Goal: Task Accomplishment & Management: Use online tool/utility

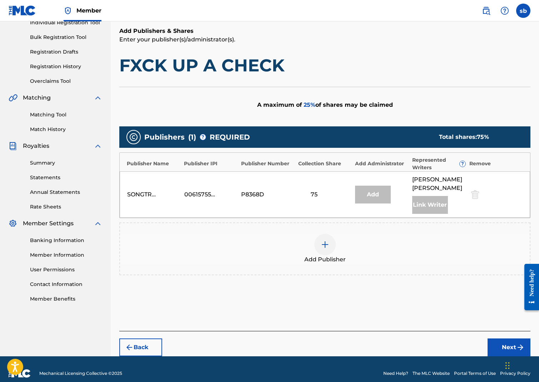
click at [375, 189] on div "Add" at bounding box center [373, 195] width 36 height 18
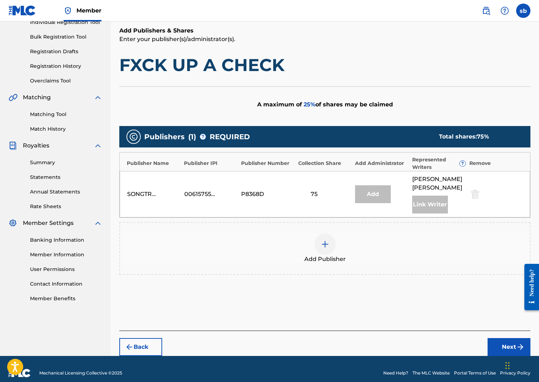
scroll to position [97, 0]
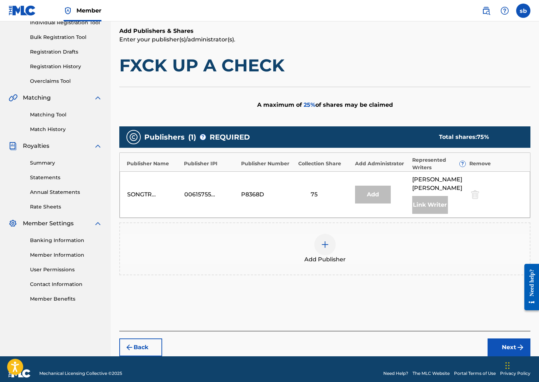
click at [509, 339] on button "Next" at bounding box center [509, 348] width 43 height 18
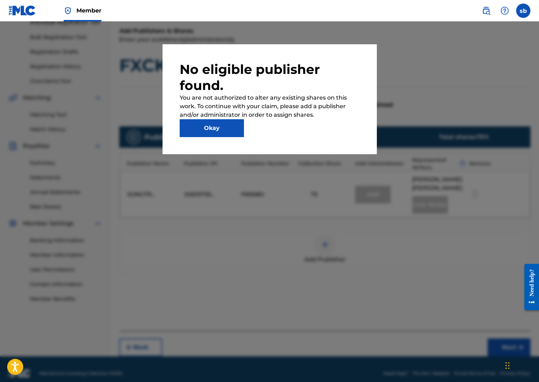
click at [223, 129] on button "Okay" at bounding box center [212, 128] width 64 height 18
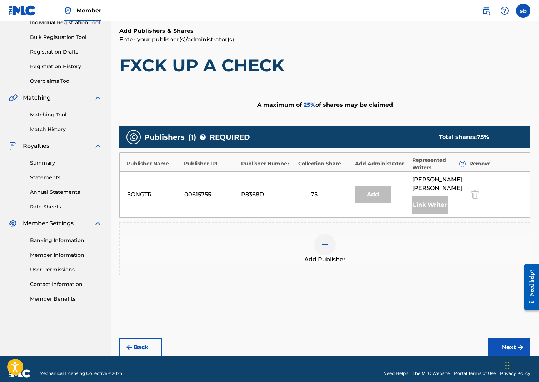
click at [437, 200] on div "Link Writer" at bounding box center [430, 205] width 36 height 18
click at [431, 164] on div "Represented Writers ?" at bounding box center [439, 164] width 54 height 15
click at [430, 196] on div "Link Writer" at bounding box center [430, 205] width 36 height 18
click at [325, 241] on img at bounding box center [325, 245] width 9 height 9
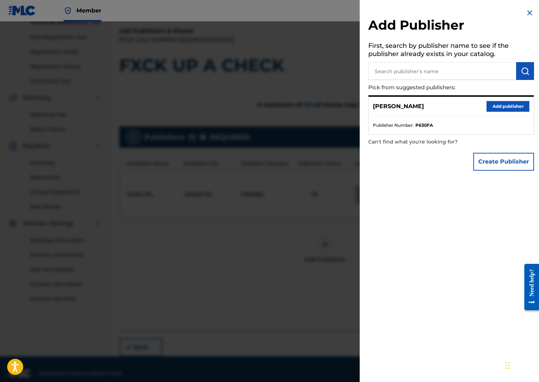
click at [499, 105] on button "Add publisher" at bounding box center [508, 106] width 43 height 11
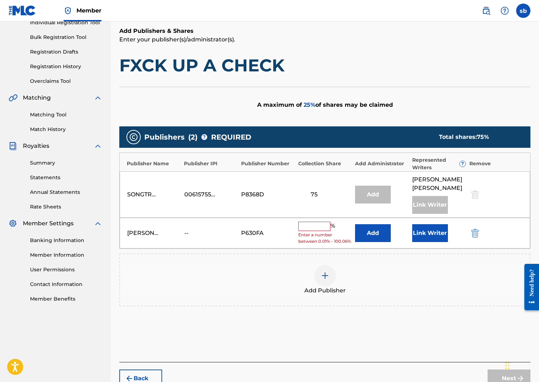
click at [310, 222] on input "text" at bounding box center [314, 226] width 32 height 9
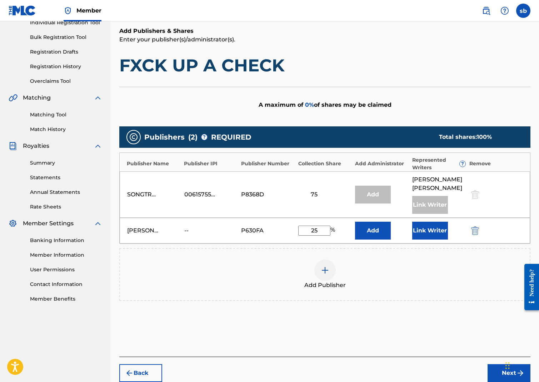
type input "25"
click at [383, 224] on button "Add" at bounding box center [373, 231] width 36 height 18
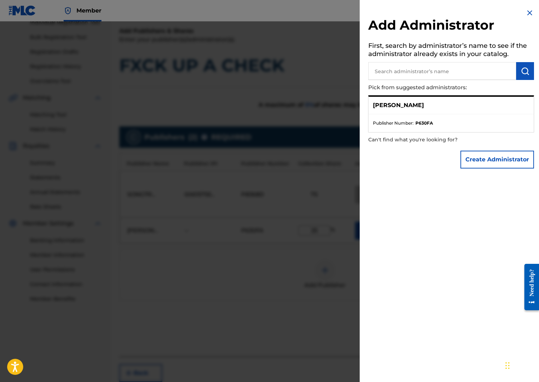
click at [489, 160] on button "Create Administrator" at bounding box center [498, 160] width 74 height 18
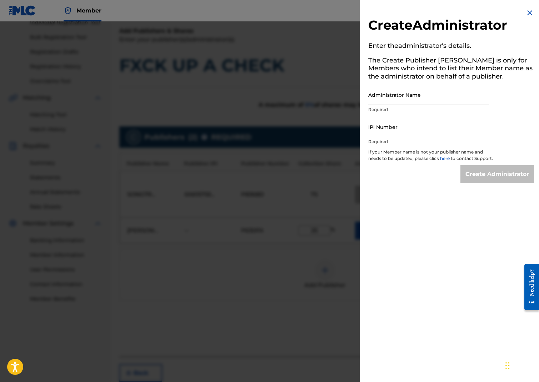
click at [526, 14] on img at bounding box center [530, 13] width 9 height 9
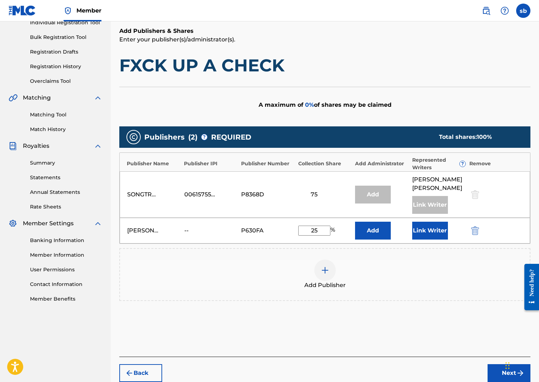
click at [434, 226] on button "Link Writer" at bounding box center [430, 231] width 36 height 18
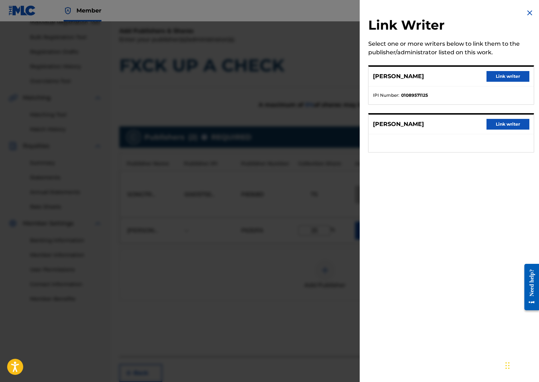
click at [498, 123] on button "Link writer" at bounding box center [508, 124] width 43 height 11
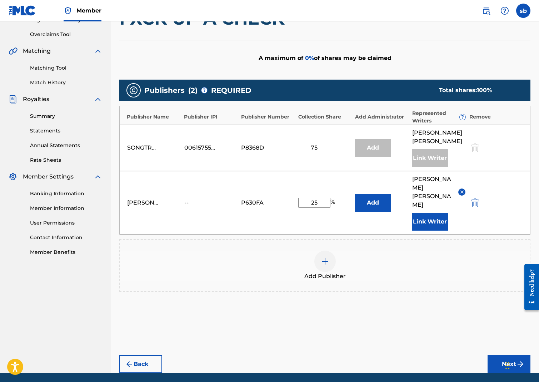
scroll to position [144, 0]
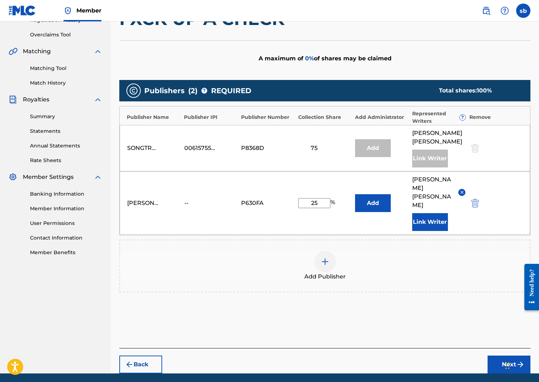
click at [499, 356] on button "Next" at bounding box center [509, 365] width 43 height 18
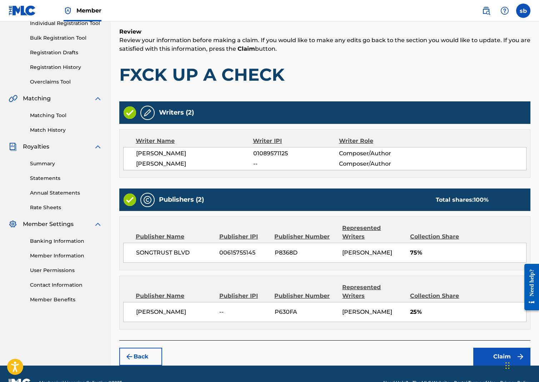
scroll to position [96, 0]
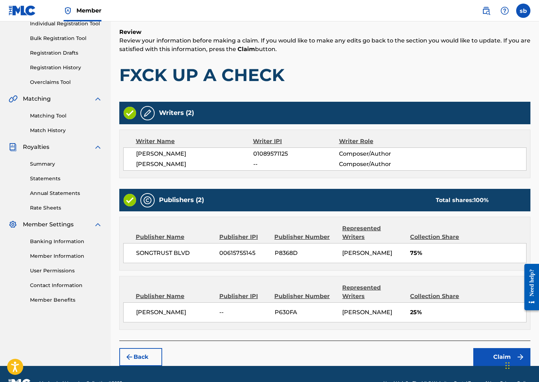
click at [497, 348] on button "Claim" at bounding box center [502, 357] width 57 height 18
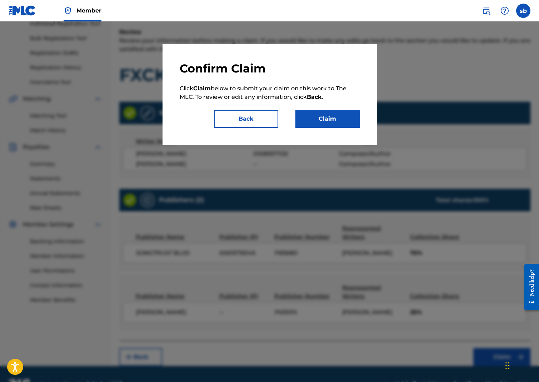
click at [327, 118] on button "Claim" at bounding box center [328, 119] width 64 height 18
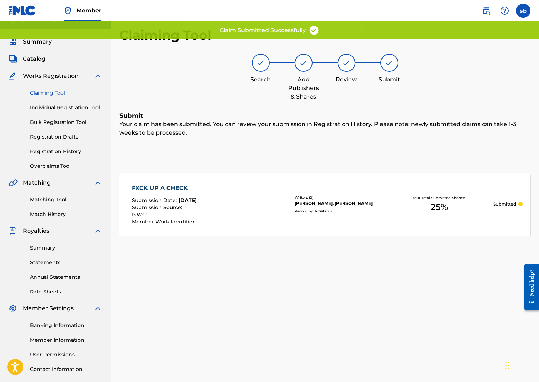
scroll to position [0, 0]
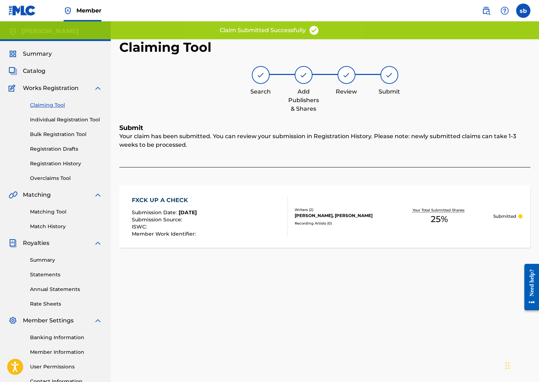
click at [48, 105] on link "Claiming Tool" at bounding box center [66, 106] width 72 height 8
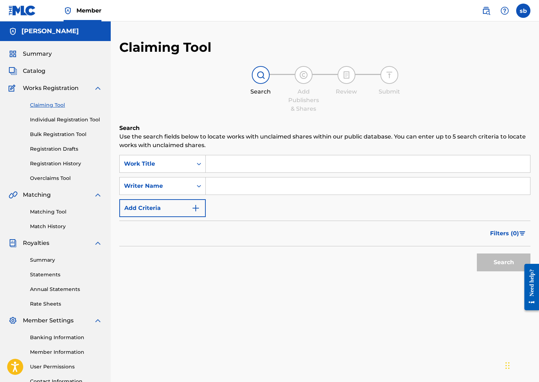
click at [234, 184] on input "Search Form" at bounding box center [368, 186] width 325 height 17
type input "[PERSON_NAME]"
click at [504, 263] on button "Search" at bounding box center [504, 263] width 54 height 18
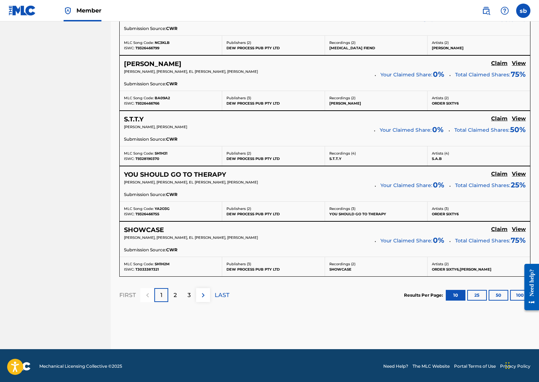
scroll to position [562, 0]
click at [178, 293] on div "2" at bounding box center [175, 296] width 14 height 14
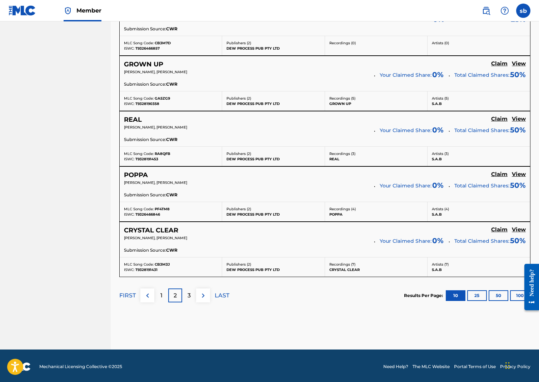
click at [188, 295] on p "3" at bounding box center [189, 296] width 3 height 9
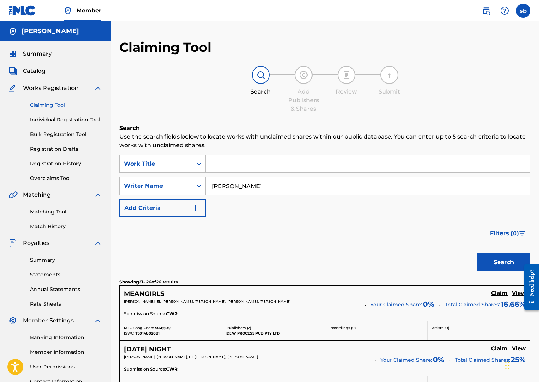
scroll to position [0, 0]
drag, startPoint x: 228, startPoint y: 184, endPoint x: 199, endPoint y: 183, distance: 28.2
click at [199, 183] on div "SearchWithCriteria3a025f49-7ab8-4481-bbc3-76ea60c30273 Writer Name [PERSON_NAME]" at bounding box center [324, 186] width 411 height 18
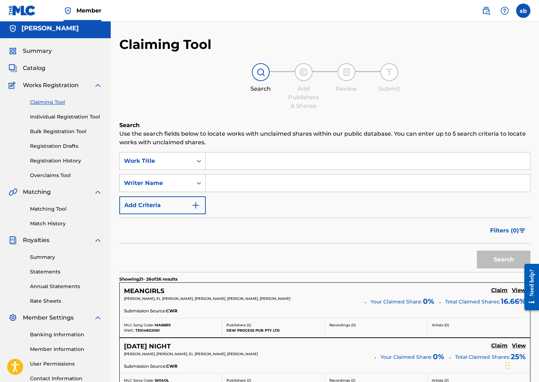
scroll to position [3, 0]
type input "GB Two Good"
click at [504, 260] on button "Search" at bounding box center [504, 260] width 54 height 18
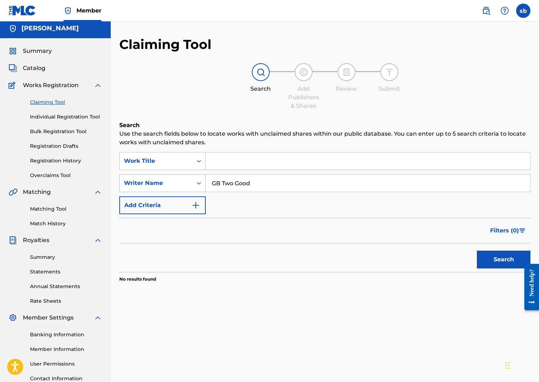
drag, startPoint x: 255, startPoint y: 182, endPoint x: 200, endPoint y: 184, distance: 54.7
click at [200, 184] on div "SearchWithCriteria3a025f49-7ab8-4481-bbc3-76ea60c30273 Writer Name GB Two Good" at bounding box center [324, 183] width 411 height 18
type input "[PERSON_NAME]"
click at [504, 260] on button "Search" at bounding box center [504, 260] width 54 height 18
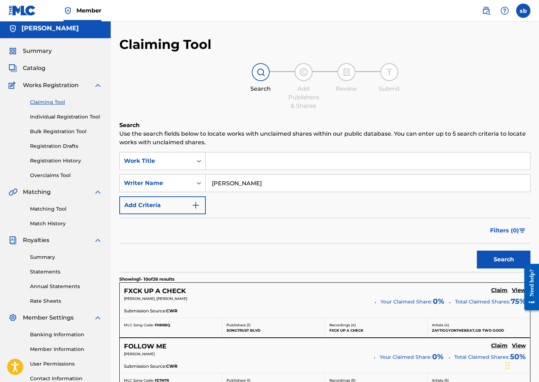
click at [221, 161] on input "Search Form" at bounding box center [368, 161] width 325 height 17
click at [197, 206] on img "Search Form" at bounding box center [196, 205] width 9 height 9
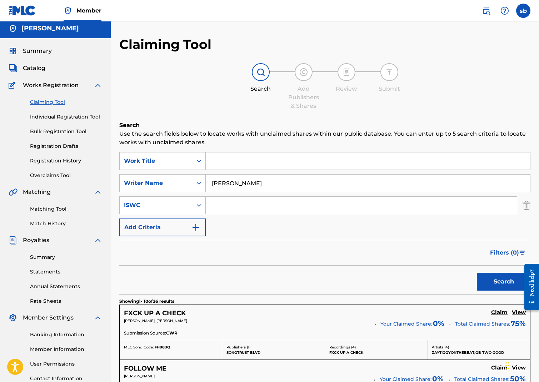
click at [258, 198] on input "Search Form" at bounding box center [361, 205] width 311 height 17
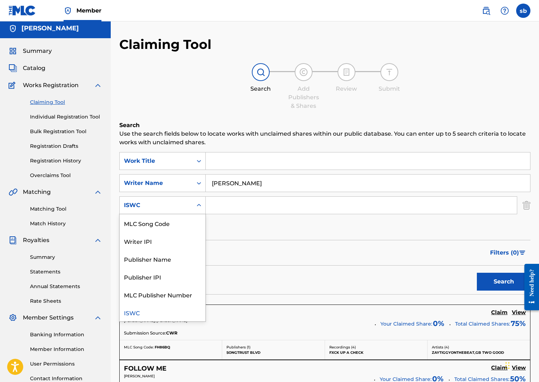
click at [198, 208] on div "Search Form" at bounding box center [199, 205] width 13 height 13
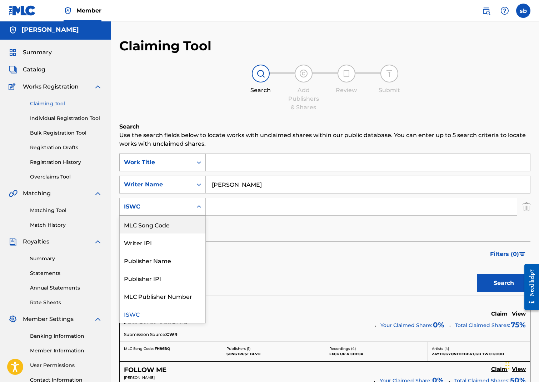
click at [197, 160] on icon "Search Form" at bounding box center [199, 162] width 7 height 7
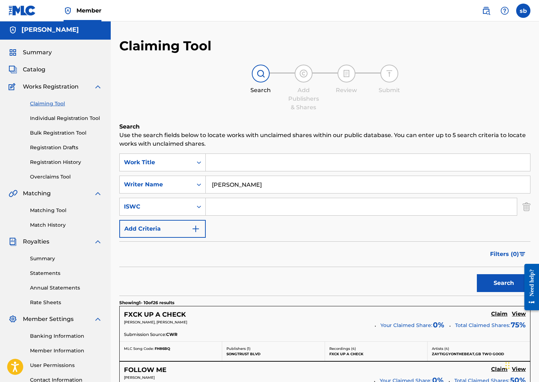
click at [249, 183] on input "[PERSON_NAME]" at bounding box center [368, 184] width 325 height 17
drag, startPoint x: 253, startPoint y: 186, endPoint x: 210, endPoint y: 184, distance: 43.3
click at [210, 184] on input "[PERSON_NAME]" at bounding box center [368, 184] width 325 height 17
click at [228, 164] on input "Search Form" at bounding box center [368, 162] width 325 height 17
click at [504, 283] on button "Search" at bounding box center [504, 284] width 54 height 18
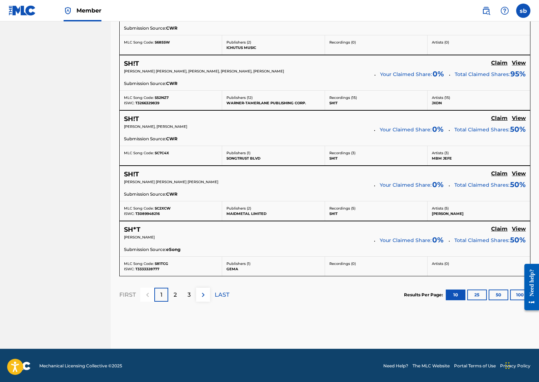
scroll to position [577, 0]
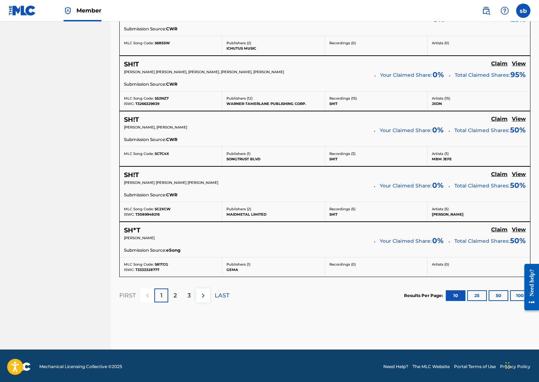
click at [177, 296] on p "2" at bounding box center [175, 296] width 3 height 9
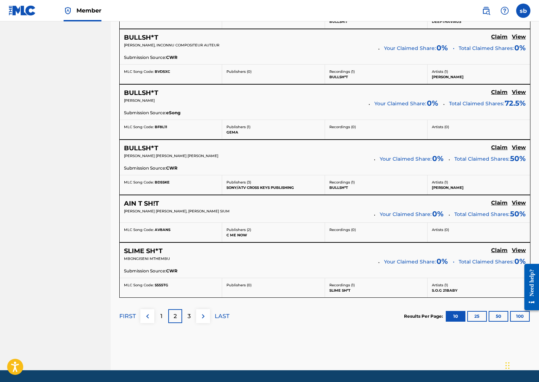
scroll to position [557, 0]
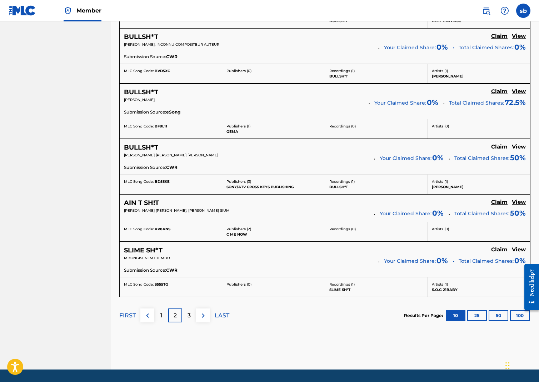
click at [203, 315] on img at bounding box center [203, 316] width 9 height 9
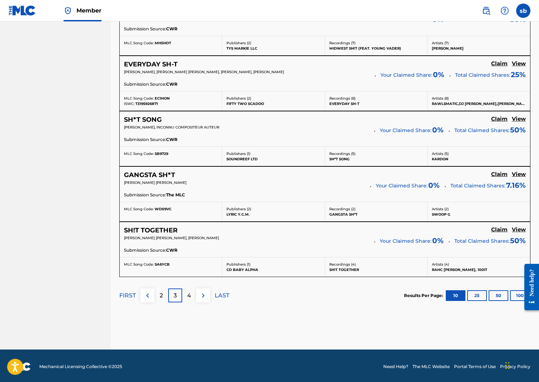
click at [205, 294] on img at bounding box center [203, 296] width 9 height 9
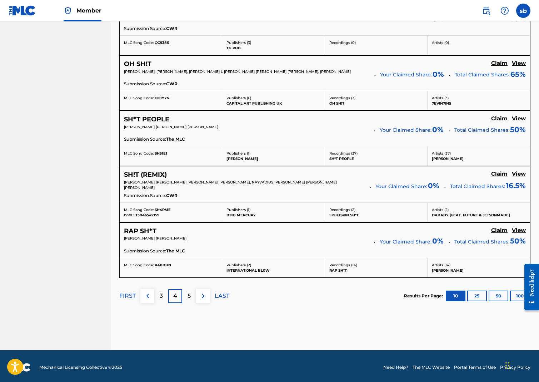
scroll to position [584, 0]
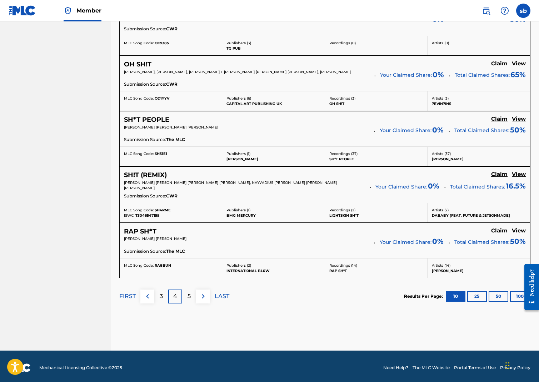
click at [206, 298] on img at bounding box center [203, 296] width 9 height 9
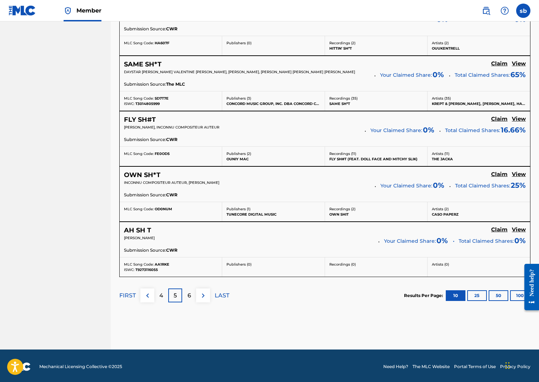
click at [204, 294] on img at bounding box center [203, 296] width 9 height 9
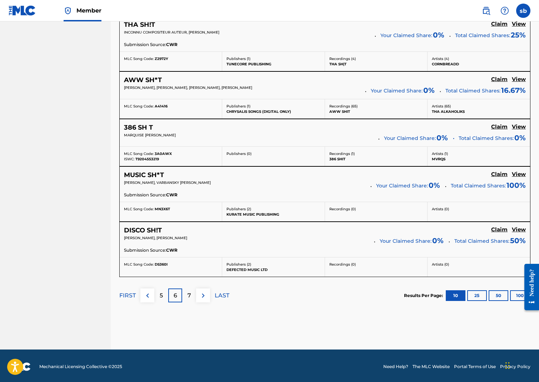
scroll to position [569, 0]
click at [205, 295] on img at bounding box center [203, 296] width 9 height 9
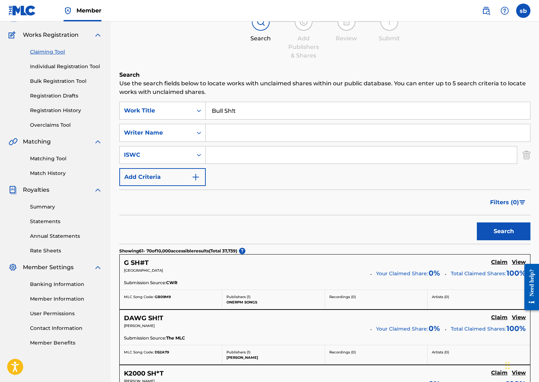
scroll to position [59, 0]
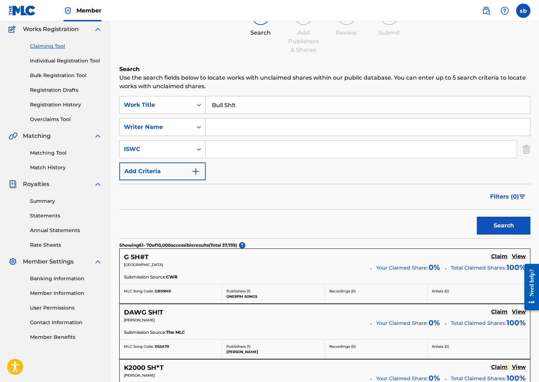
click at [228, 126] on input "Search Form" at bounding box center [368, 127] width 325 height 17
click at [226, 107] on input "Bull Sh!t" at bounding box center [368, 105] width 325 height 17
click at [228, 104] on input "Bull Sh!t" at bounding box center [368, 105] width 325 height 17
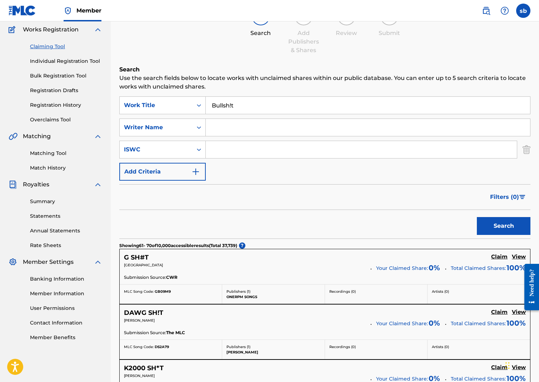
type input "Bullsh!t"
click at [504, 226] on button "Search" at bounding box center [504, 226] width 54 height 18
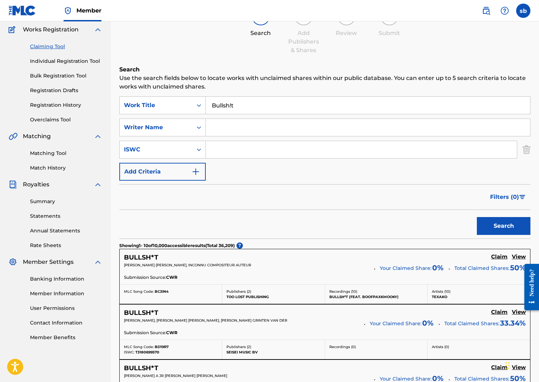
click at [233, 133] on input "Search Form" at bounding box center [368, 127] width 325 height 17
type input "[PERSON_NAME]"
click at [504, 226] on button "Search" at bounding box center [504, 226] width 54 height 18
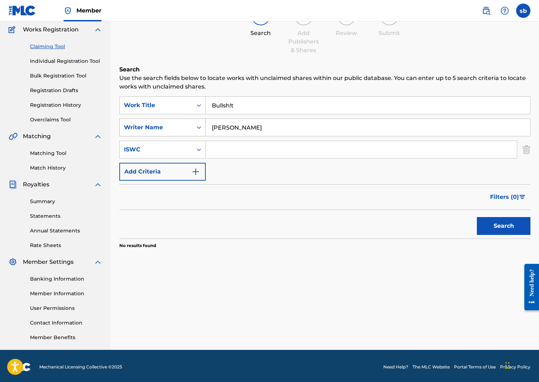
drag, startPoint x: 257, startPoint y: 128, endPoint x: 204, endPoint y: 126, distance: 53.0
click at [204, 126] on div "SearchWithCriteria3a025f49-7ab8-4481-bbc3-76ea60c30273 Writer Name [PERSON_NAME]" at bounding box center [324, 128] width 411 height 18
click at [504, 226] on button "Search" at bounding box center [504, 226] width 54 height 18
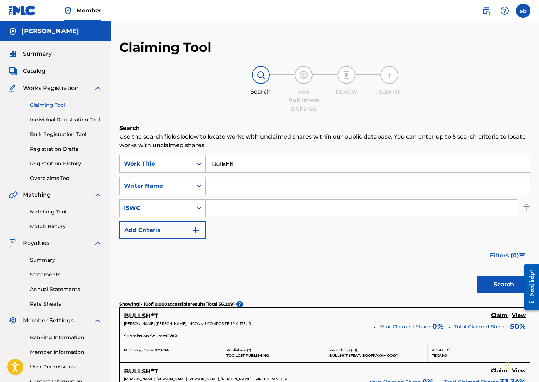
scroll to position [0, 0]
drag, startPoint x: 244, startPoint y: 162, endPoint x: 186, endPoint y: 167, distance: 58.5
click at [187, 167] on div "SearchWithCriteria85372c8b-5344-44be-bd9a-894f39c20c71 Work Title Bullsh!t" at bounding box center [324, 164] width 411 height 18
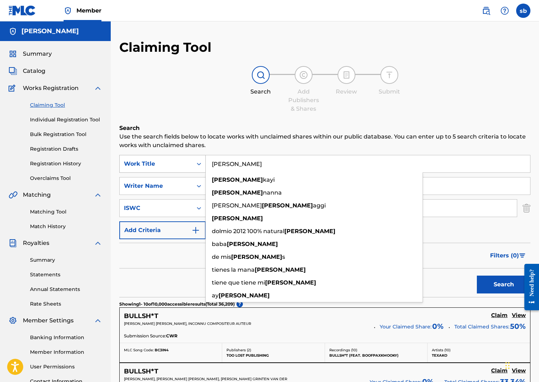
type input "[PERSON_NAME]"
click at [504, 285] on button "Search" at bounding box center [504, 285] width 54 height 18
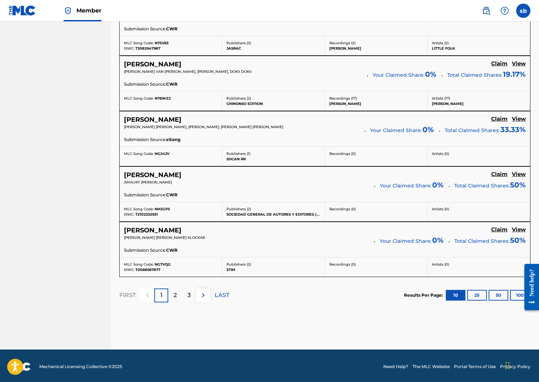
click at [223, 292] on p "LAST" at bounding box center [222, 295] width 15 height 9
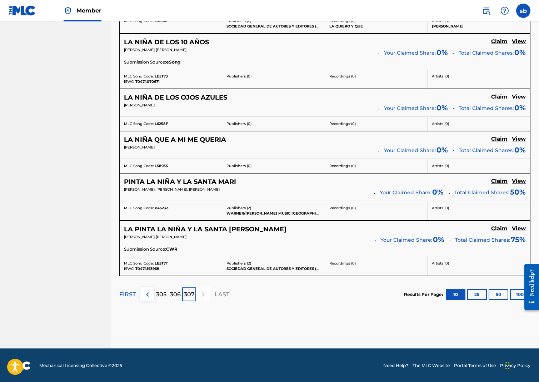
scroll to position [377, 0]
click at [130, 295] on p "FIRST" at bounding box center [127, 295] width 16 height 9
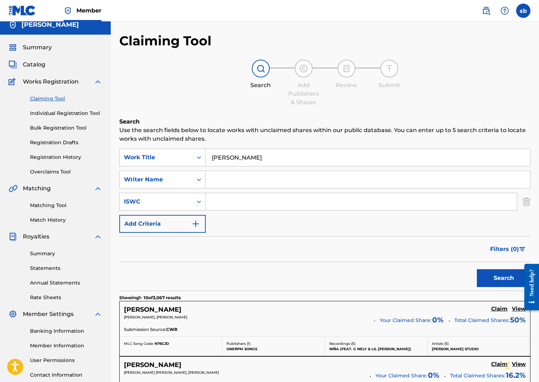
scroll to position [5, 0]
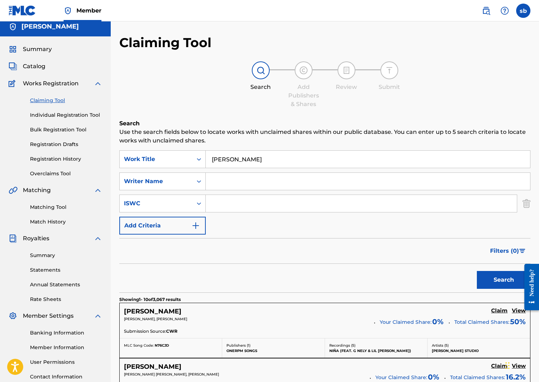
click at [231, 180] on input "Search Form" at bounding box center [368, 181] width 325 height 17
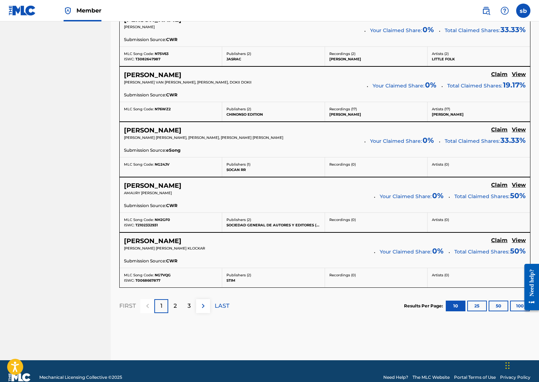
scroll to position [585, 0]
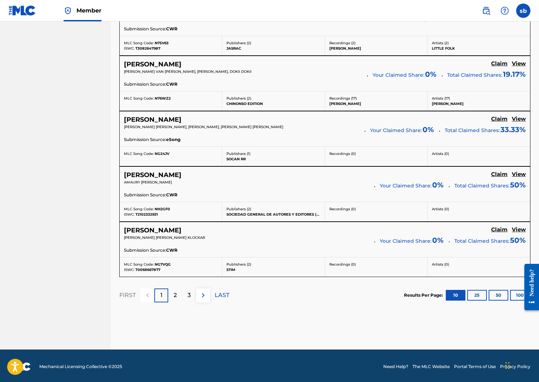
click at [204, 292] on img at bounding box center [203, 295] width 9 height 9
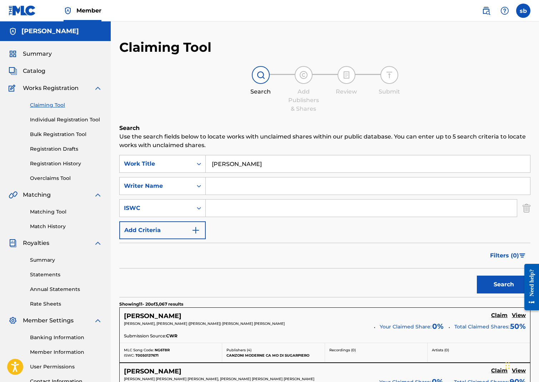
scroll to position [0, 0]
click at [232, 191] on input "Search Form" at bounding box center [368, 186] width 325 height 17
type input "[PERSON_NAME]"
click at [504, 285] on button "Search" at bounding box center [504, 285] width 54 height 18
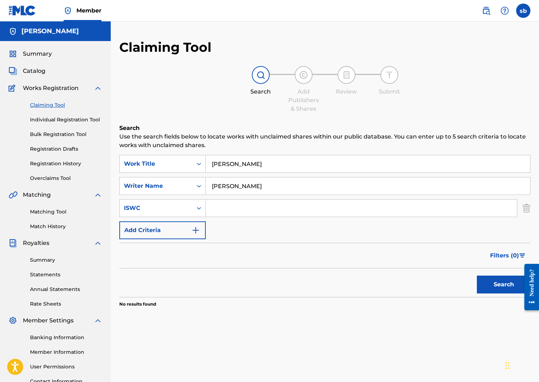
drag, startPoint x: 253, startPoint y: 188, endPoint x: 208, endPoint y: 185, distance: 45.8
click at [208, 185] on input "[PERSON_NAME]" at bounding box center [368, 186] width 325 height 17
type input "Project Pat"
click at [504, 285] on button "Search" at bounding box center [504, 285] width 54 height 18
drag, startPoint x: 249, startPoint y: 191, endPoint x: 183, endPoint y: 180, distance: 67.4
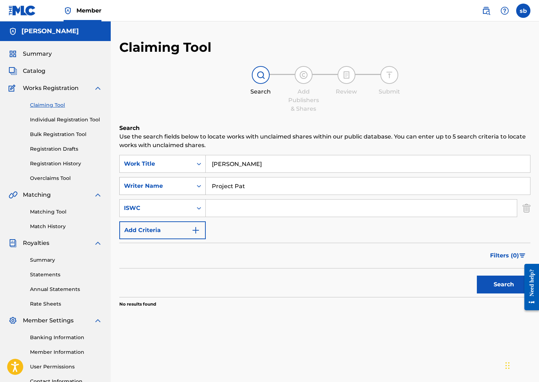
click at [182, 180] on div "SearchWithCriteria3a025f49-7ab8-4481-bbc3-76ea60c30273 Writer Name Project Pat" at bounding box center [324, 186] width 411 height 18
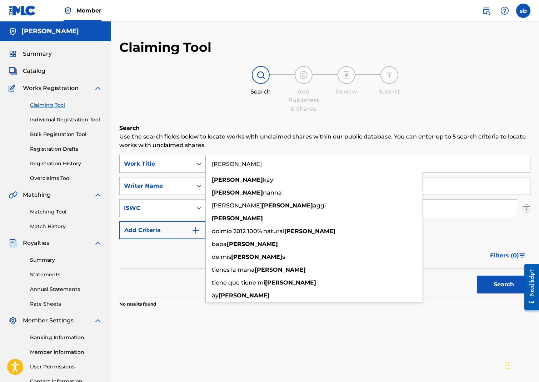
drag, startPoint x: 229, startPoint y: 165, endPoint x: 194, endPoint y: 163, distance: 34.8
click at [194, 163] on div "SearchWithCriteria85372c8b-5344-44be-bd9a-894f39c20c71 Work Title [PERSON_NAME]…" at bounding box center [324, 164] width 411 height 18
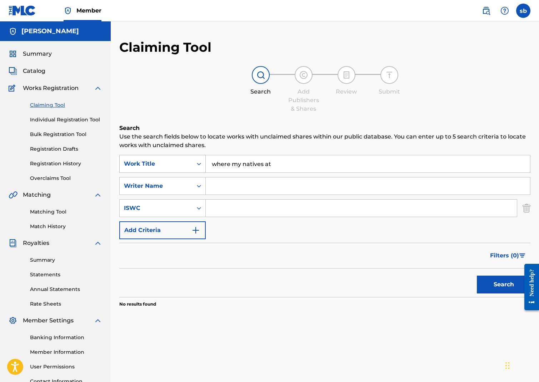
type input "where my natives at"
click at [504, 285] on button "Search" at bounding box center [504, 285] width 54 height 18
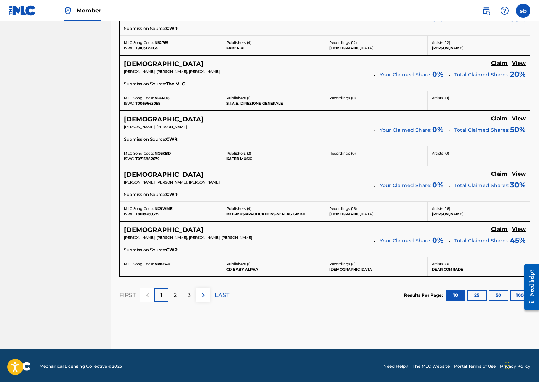
scroll to position [584, 0]
click at [172, 295] on div "2" at bounding box center [175, 296] width 14 height 14
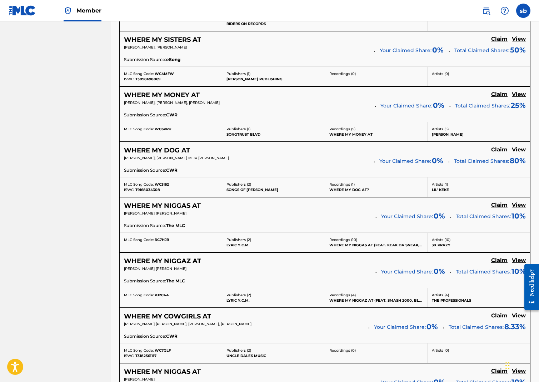
scroll to position [420, 0]
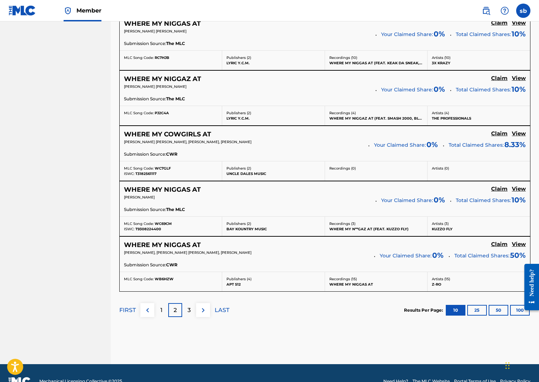
click at [190, 309] on p "3" at bounding box center [189, 310] width 3 height 9
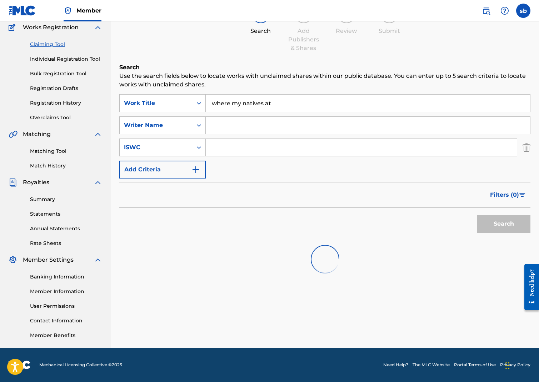
scroll to position [61, 0]
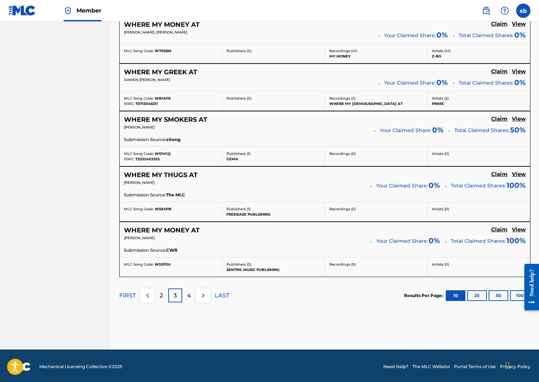
click at [206, 292] on img at bounding box center [203, 296] width 9 height 9
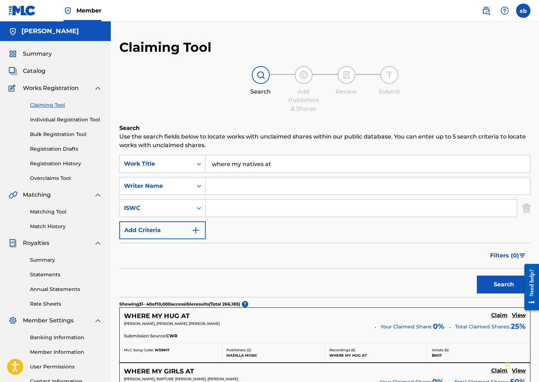
scroll to position [0, 0]
drag, startPoint x: 285, startPoint y: 164, endPoint x: 189, endPoint y: 165, distance: 96.5
click at [189, 165] on div "SearchWithCriteria85372c8b-5344-44be-bd9a-894f39c20c71 Work Title where my [DEM…" at bounding box center [324, 164] width 411 height 18
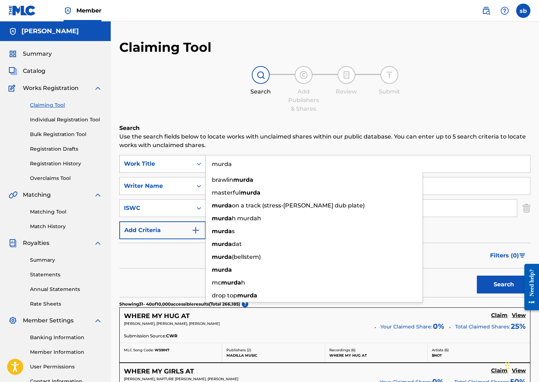
type input "murda"
click at [504, 285] on button "Search" at bounding box center [504, 285] width 54 height 18
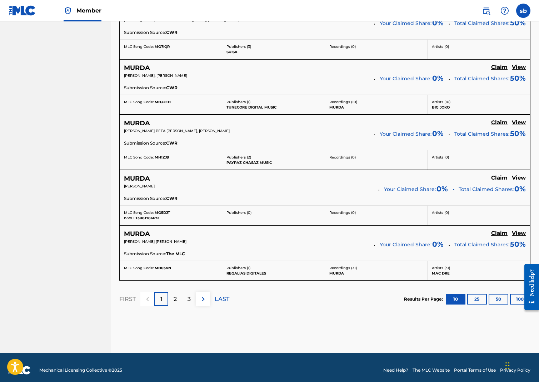
scroll to position [582, 0]
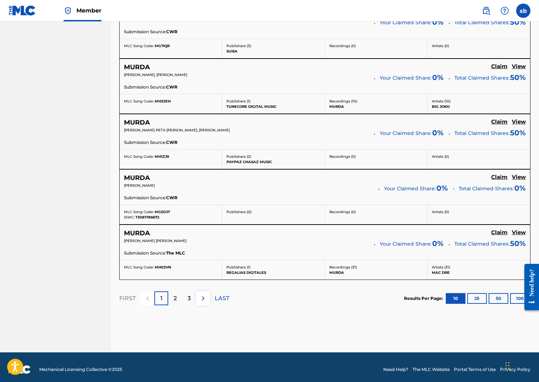
click at [175, 300] on p "2" at bounding box center [175, 299] width 3 height 9
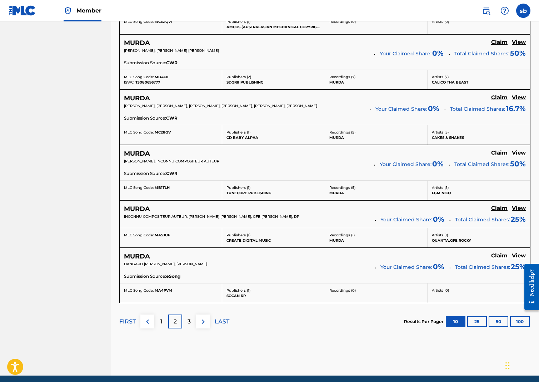
scroll to position [551, 0]
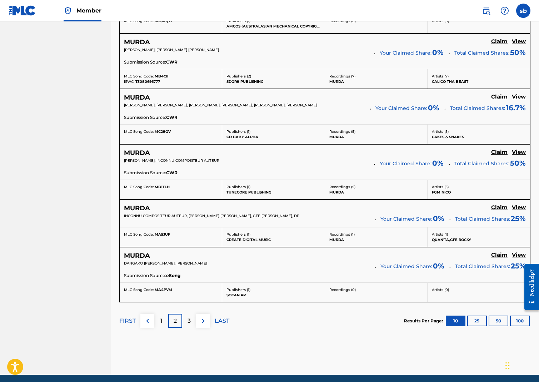
click at [189, 321] on p "3" at bounding box center [189, 321] width 3 height 9
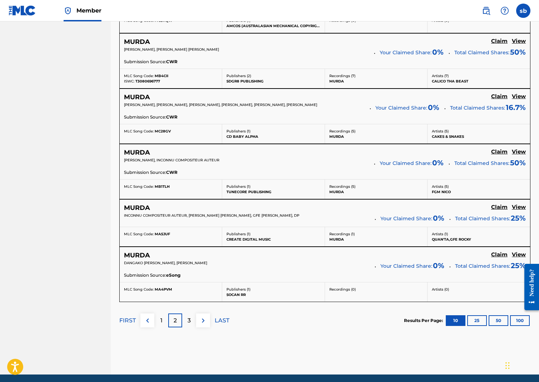
scroll to position [552, 0]
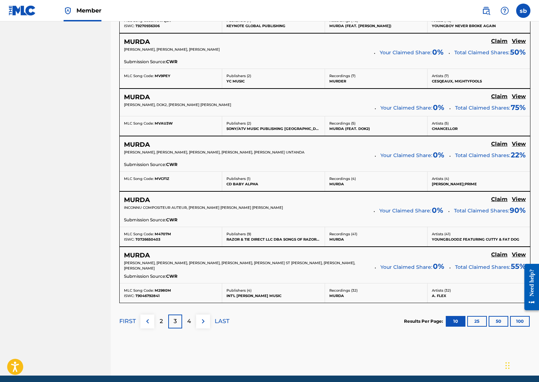
click at [208, 323] on button at bounding box center [203, 322] width 14 height 14
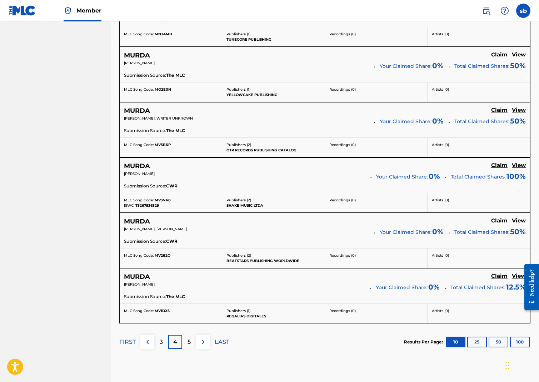
scroll to position [525, 0]
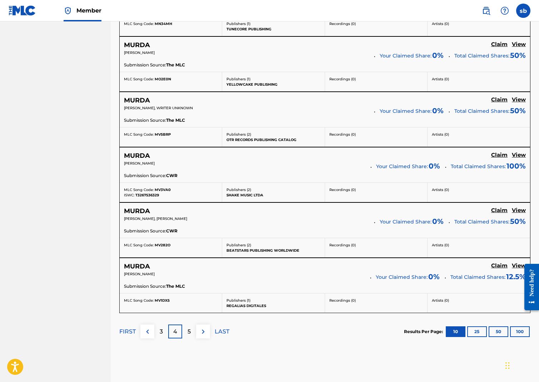
click at [206, 331] on img at bounding box center [203, 332] width 9 height 9
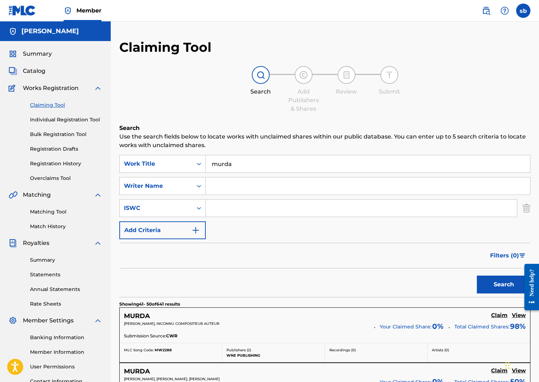
scroll to position [0, 0]
click at [49, 105] on link "Claiming Tool" at bounding box center [66, 106] width 72 height 8
click at [199, 165] on icon "Search Form" at bounding box center [199, 163] width 7 height 7
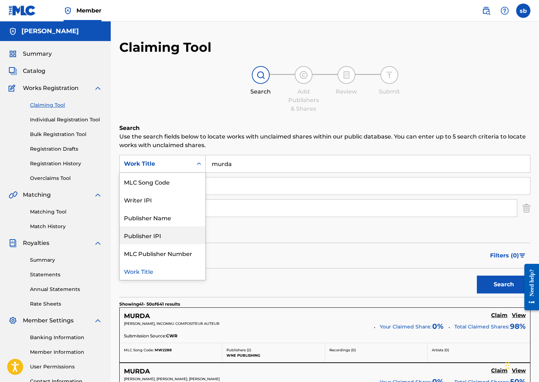
click at [153, 236] on div "Publisher IPI" at bounding box center [163, 236] width 86 height 18
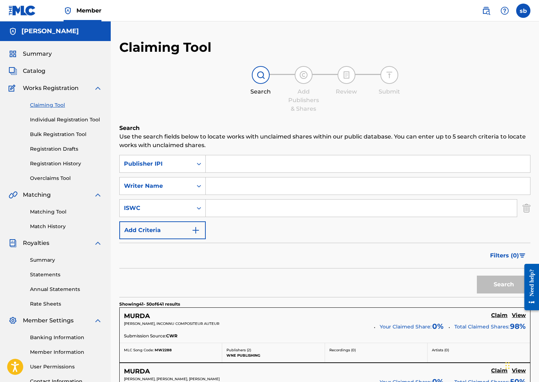
click at [231, 168] on input "Search Form" at bounding box center [368, 163] width 325 height 17
click at [220, 188] on input "Search Form" at bounding box center [368, 186] width 325 height 17
type input "[PERSON_NAME]"
click at [504, 285] on button "Search" at bounding box center [504, 285] width 54 height 18
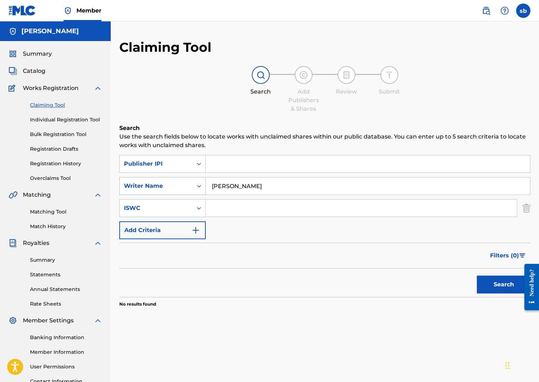
drag, startPoint x: 266, startPoint y: 187, endPoint x: 192, endPoint y: 184, distance: 73.7
click at [192, 184] on div "SearchWithCriteria3a025f49-7ab8-4481-bbc3-76ea60c30273 Writer Name [PERSON_NAME]" at bounding box center [324, 186] width 411 height 18
click at [198, 186] on icon "Search Form" at bounding box center [199, 186] width 7 height 7
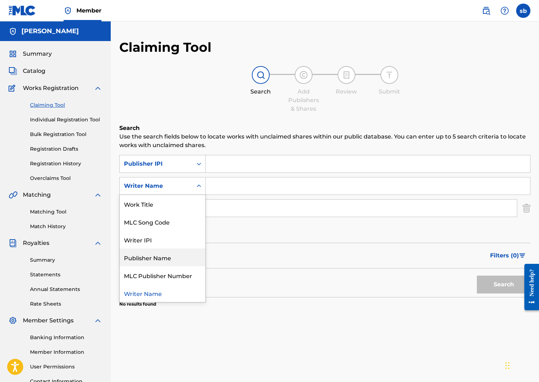
click at [162, 257] on div "Publisher Name" at bounding box center [163, 258] width 86 height 18
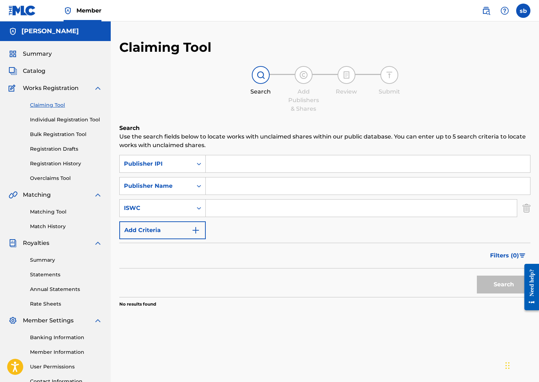
click at [222, 185] on input "Search Form" at bounding box center [368, 186] width 325 height 17
click at [504, 285] on button "Search" at bounding box center [504, 285] width 54 height 18
type input "S"
type input "GB Two Good"
click at [504, 285] on button "Search" at bounding box center [504, 285] width 54 height 18
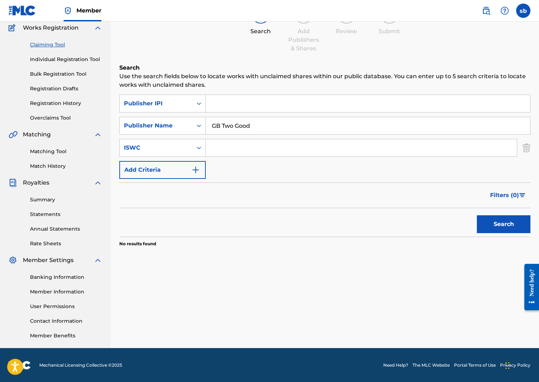
scroll to position [61, 0]
click at [53, 151] on link "Matching Tool" at bounding box center [66, 152] width 72 height 8
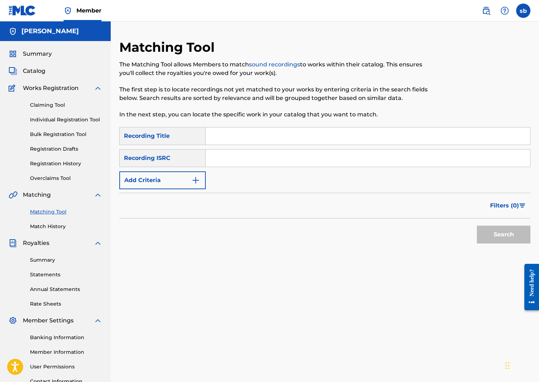
click at [221, 137] on input "Search Form" at bounding box center [368, 136] width 325 height 17
type input "murda"
click at [504, 235] on button "Search" at bounding box center [504, 235] width 54 height 18
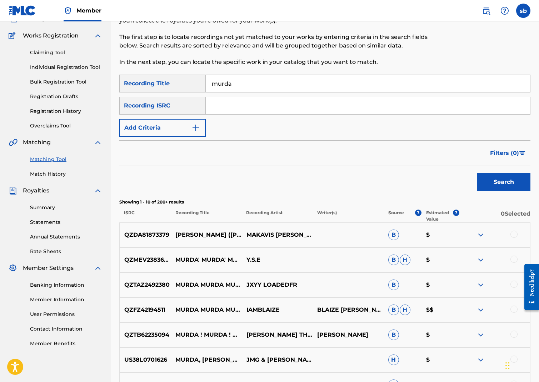
scroll to position [52, 0]
click at [194, 128] on img "Search Form" at bounding box center [196, 128] width 9 height 9
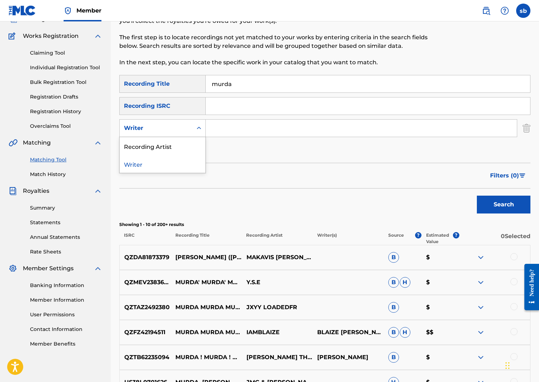
click at [199, 128] on icon "Search Form" at bounding box center [199, 128] width 4 height 3
drag, startPoint x: 168, startPoint y: 150, endPoint x: 187, endPoint y: 141, distance: 21.1
click at [168, 150] on div "Recording Artist" at bounding box center [163, 146] width 86 height 18
click at [227, 128] on input "Search Form" at bounding box center [361, 128] width 311 height 17
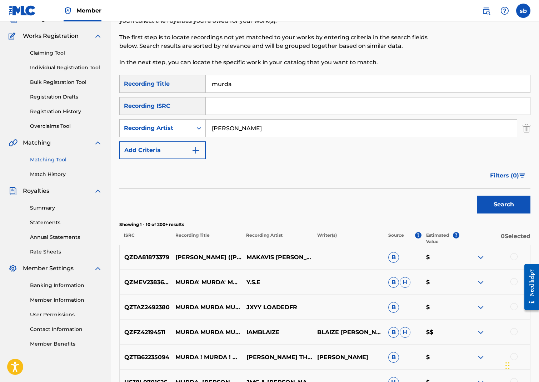
type input "[PERSON_NAME]"
click at [504, 205] on button "Search" at bounding box center [504, 205] width 54 height 18
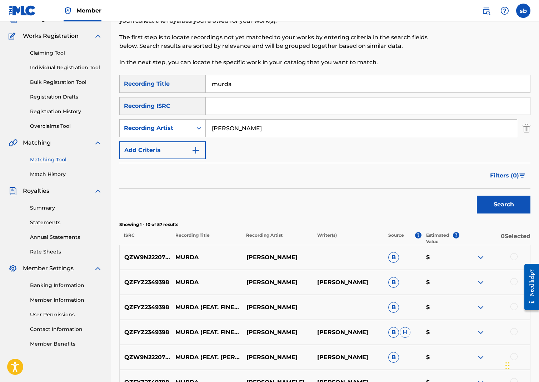
click at [481, 256] on img at bounding box center [481, 257] width 9 height 9
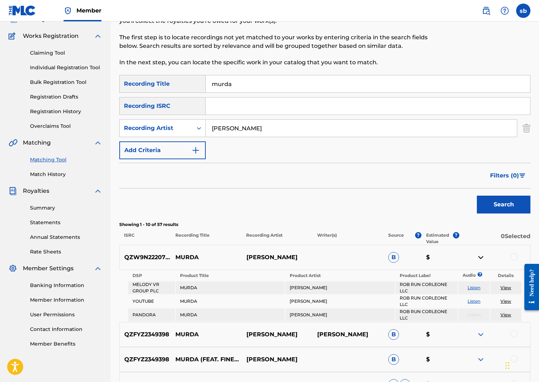
drag, startPoint x: 272, startPoint y: 259, endPoint x: 313, endPoint y: 254, distance: 40.7
click at [272, 259] on p "[PERSON_NAME]" at bounding box center [277, 257] width 71 height 9
drag, startPoint x: 481, startPoint y: 257, endPoint x: 491, endPoint y: 256, distance: 9.7
click at [481, 257] on img at bounding box center [481, 257] width 9 height 9
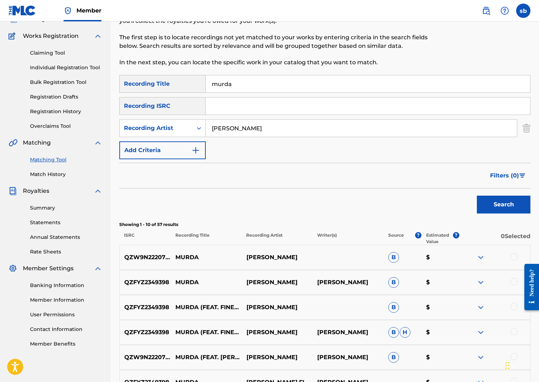
click at [515, 255] on div at bounding box center [514, 256] width 7 height 7
click at [299, 303] on div "QZFYZ2349398 MURDA (FEAT. FINESSEGANG POLO & GB TWO GOOD) ROB RUN CORLEONE B $" at bounding box center [324, 307] width 411 height 25
click at [291, 305] on p "[PERSON_NAME]" at bounding box center [277, 307] width 71 height 9
click at [513, 306] on div at bounding box center [514, 306] width 7 height 7
drag, startPoint x: 514, startPoint y: 256, endPoint x: 508, endPoint y: 258, distance: 6.7
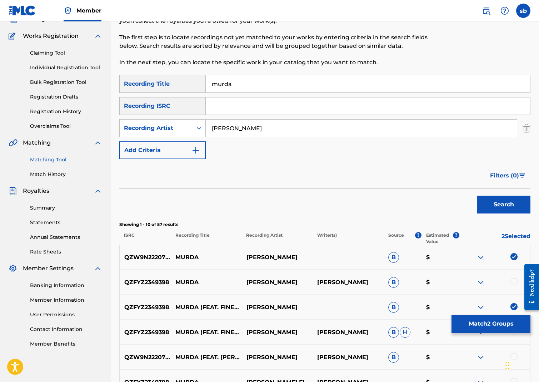
click at [514, 256] on img at bounding box center [514, 256] width 7 height 7
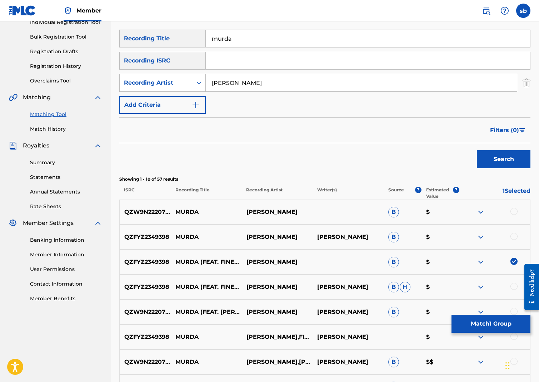
scroll to position [98, 0]
click at [515, 285] on div at bounding box center [514, 286] width 7 height 7
click at [514, 309] on div at bounding box center [514, 311] width 7 height 7
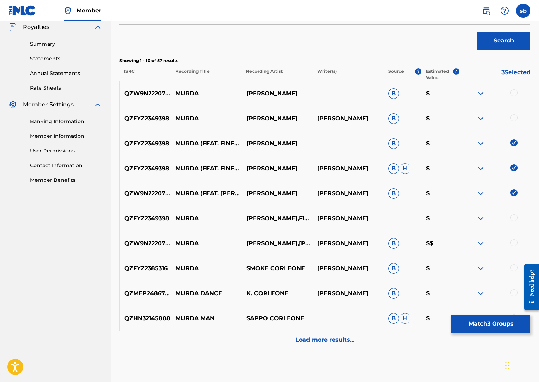
scroll to position [217, 0]
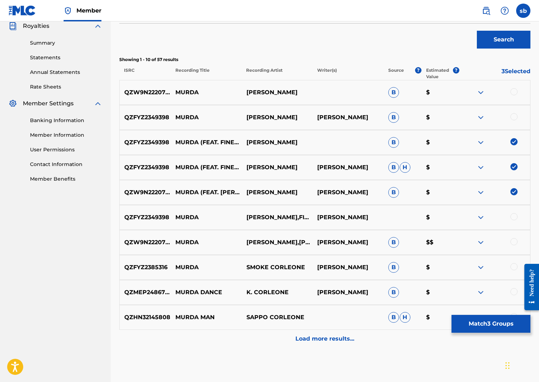
click at [516, 216] on div at bounding box center [514, 216] width 7 height 7
click at [516, 241] on div at bounding box center [514, 241] width 7 height 7
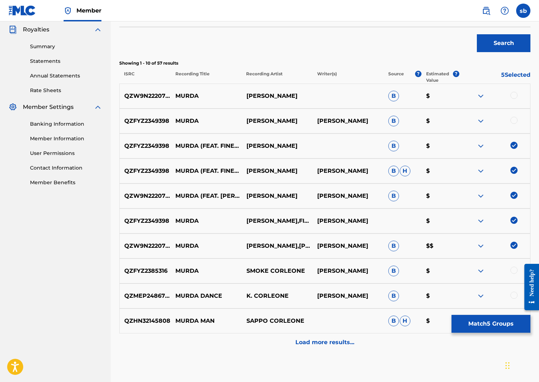
scroll to position [218, 0]
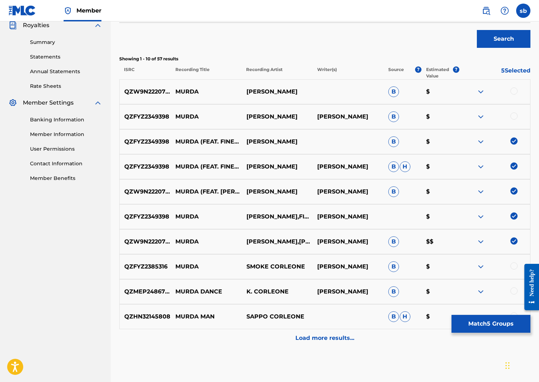
click at [481, 325] on button "Match 5 Groups" at bounding box center [491, 324] width 79 height 18
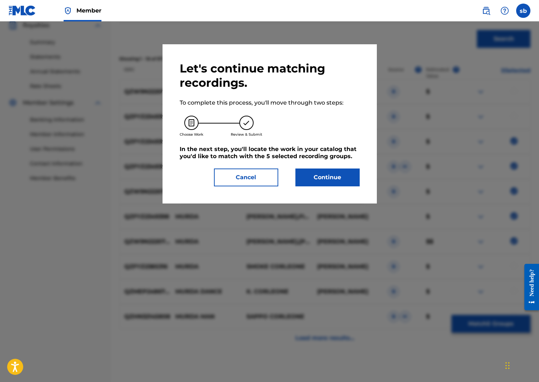
click at [336, 180] on button "Continue" at bounding box center [328, 178] width 64 height 18
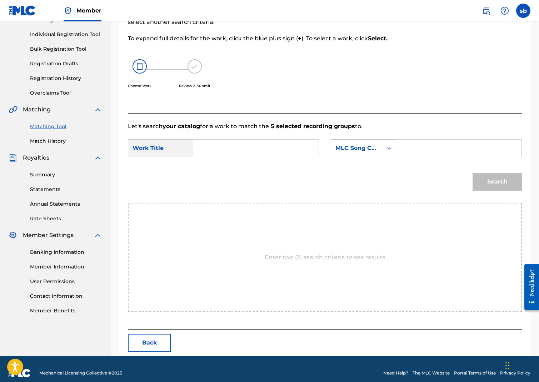
scroll to position [86, 0]
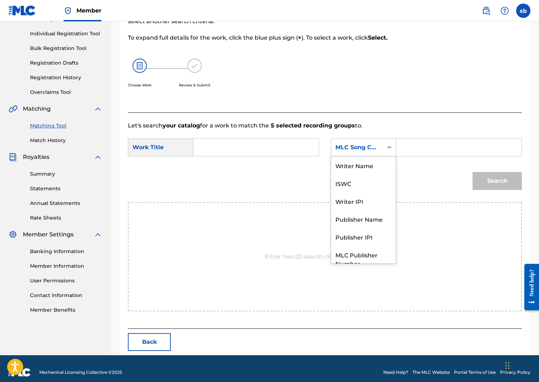
click at [375, 145] on div "MLC Song Code" at bounding box center [357, 147] width 43 height 9
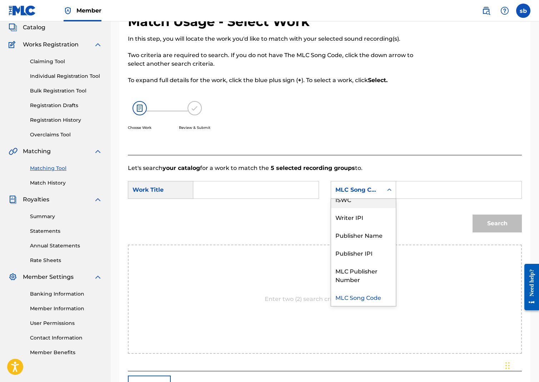
scroll to position [44, 0]
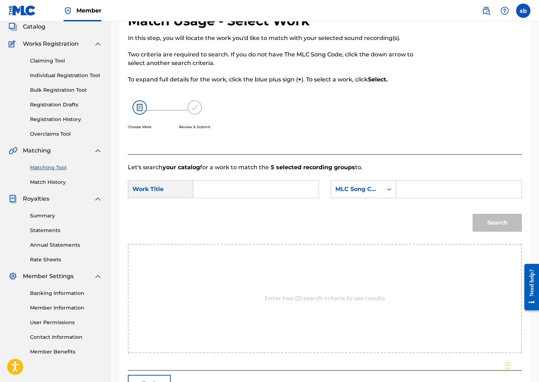
click at [247, 194] on input "Search Form" at bounding box center [255, 189] width 113 height 17
type input "Murda"
click at [405, 188] on input "Search Form" at bounding box center [458, 189] width 113 height 17
click at [385, 188] on div "Search Form" at bounding box center [389, 189] width 13 height 13
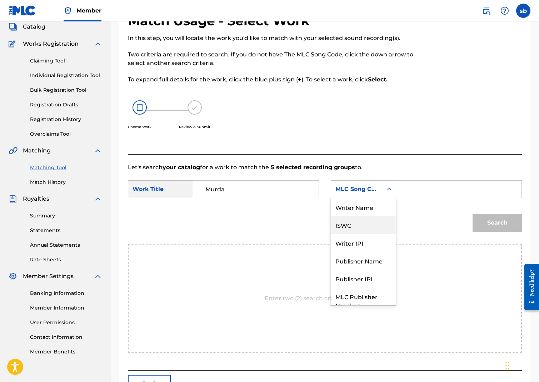
scroll to position [0, 0]
click at [357, 207] on div "Writer Name" at bounding box center [363, 207] width 65 height 18
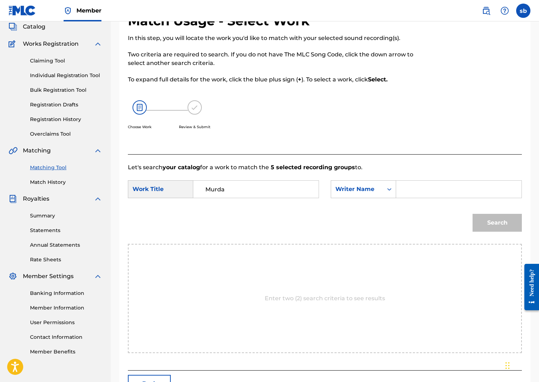
click at [422, 190] on input "Search Form" at bounding box center [458, 189] width 113 height 17
type input "[PERSON_NAME]"
click at [498, 223] on button "Search" at bounding box center [497, 223] width 49 height 18
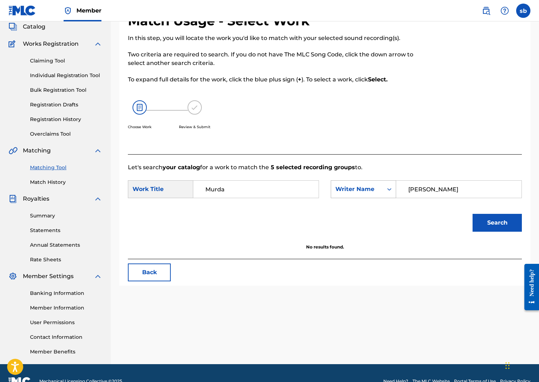
drag, startPoint x: 447, startPoint y: 191, endPoint x: 393, endPoint y: 187, distance: 54.4
click at [393, 187] on div "SearchWithCriteria9a02e9cb-6d86-4f73-a0ac-b77e328ba8bb Writer Name [PERSON_NAME]" at bounding box center [426, 189] width 191 height 18
click at [387, 187] on icon "Search Form" at bounding box center [389, 189] width 7 height 7
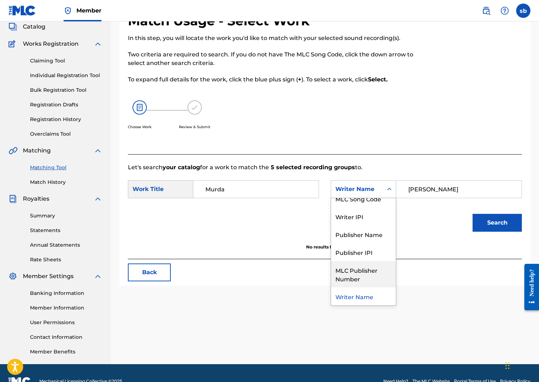
scroll to position [26, 0]
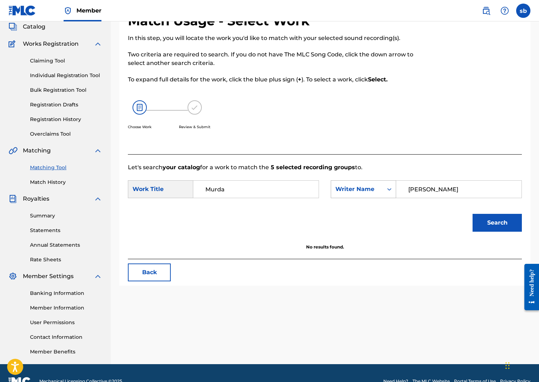
drag, startPoint x: 450, startPoint y: 190, endPoint x: 395, endPoint y: 189, distance: 55.0
click at [395, 189] on div "SearchWithCriteria9a02e9cb-6d86-4f73-a0ac-b77e328ba8bb Writer Name [PERSON_NAME]" at bounding box center [426, 189] width 191 height 18
type input "GB Two Good"
click at [498, 223] on button "Search" at bounding box center [497, 223] width 49 height 18
drag, startPoint x: 453, startPoint y: 190, endPoint x: 407, endPoint y: 191, distance: 46.1
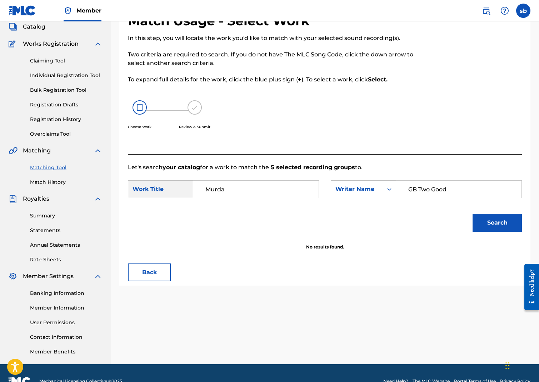
click at [407, 191] on input "GB Two Good" at bounding box center [458, 189] width 113 height 17
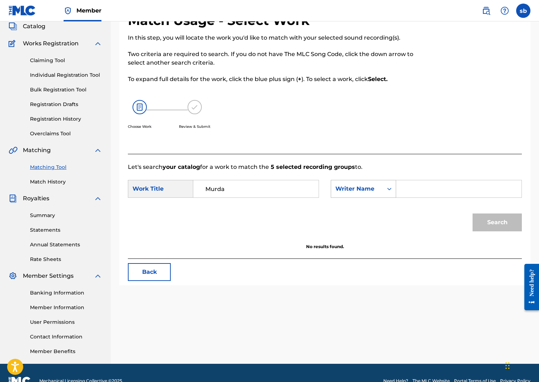
scroll to position [45, 1]
click at [384, 190] on div "Search Form" at bounding box center [389, 189] width 13 height 13
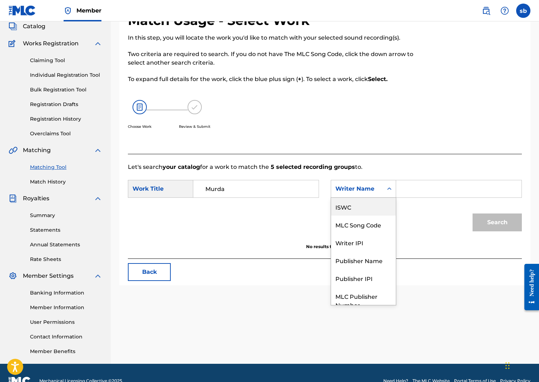
scroll to position [45, 0]
click at [360, 211] on div "ISWC" at bounding box center [363, 207] width 65 height 18
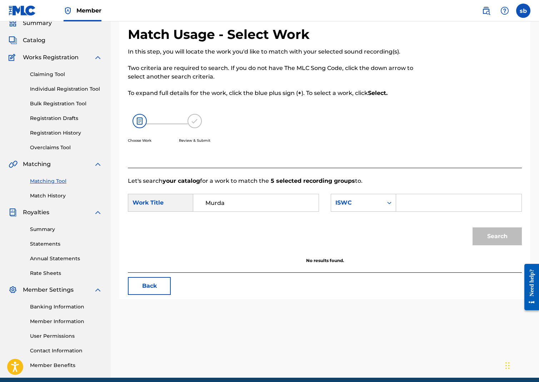
scroll to position [34, 0]
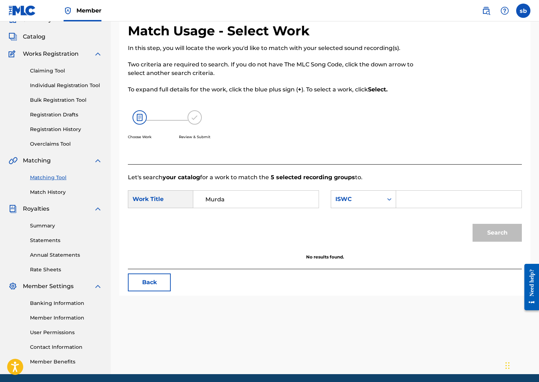
click at [150, 285] on button "Back" at bounding box center [149, 283] width 43 height 18
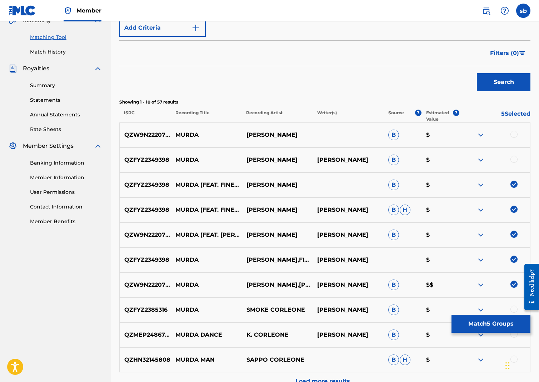
scroll to position [175, 0]
click at [483, 323] on button "Match 5 Groups" at bounding box center [491, 324] width 79 height 18
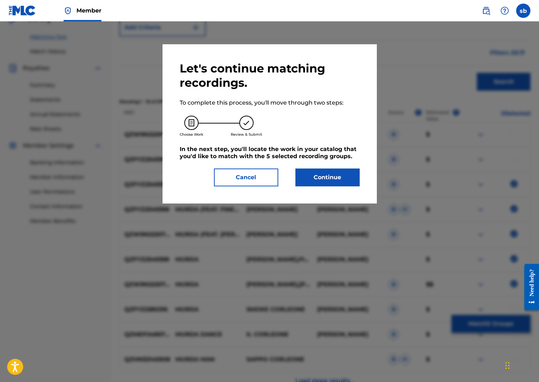
click at [342, 179] on button "Continue" at bounding box center [328, 178] width 64 height 18
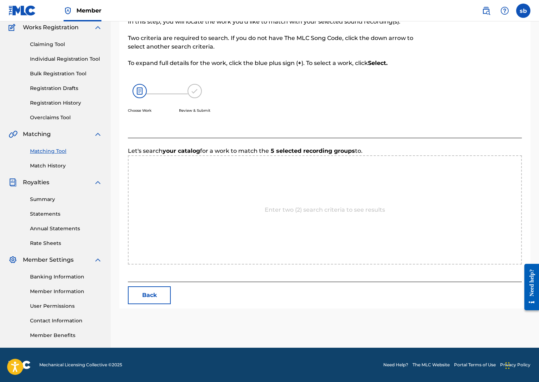
scroll to position [61, 0]
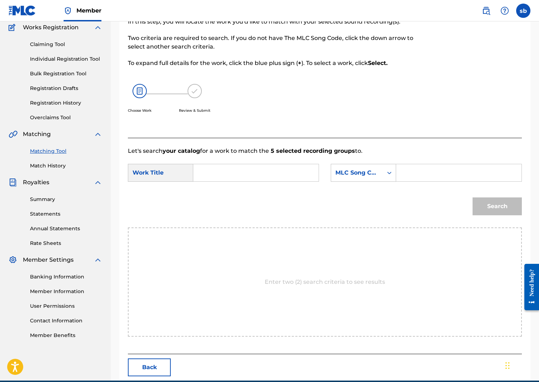
click at [288, 173] on input "Search Form" at bounding box center [255, 172] width 113 height 17
type input "Murda"
click at [391, 174] on icon "Search Form" at bounding box center [389, 172] width 7 height 7
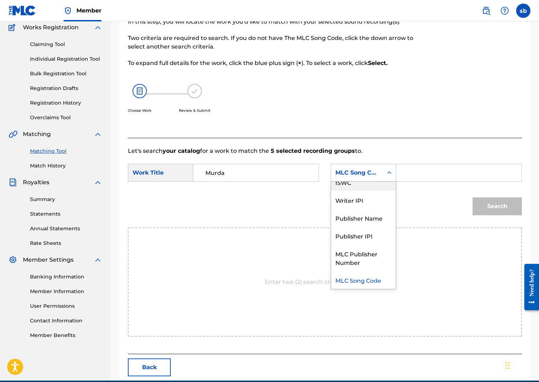
scroll to position [21, 0]
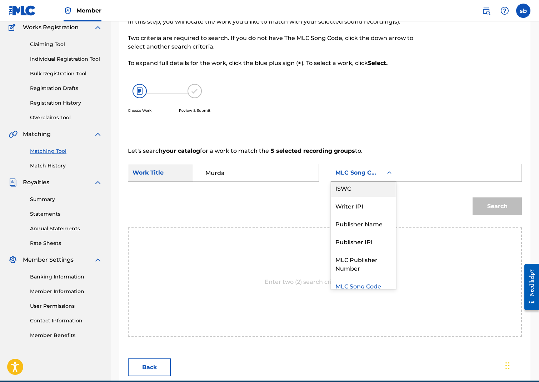
click at [351, 192] on div "ISWC" at bounding box center [363, 188] width 65 height 18
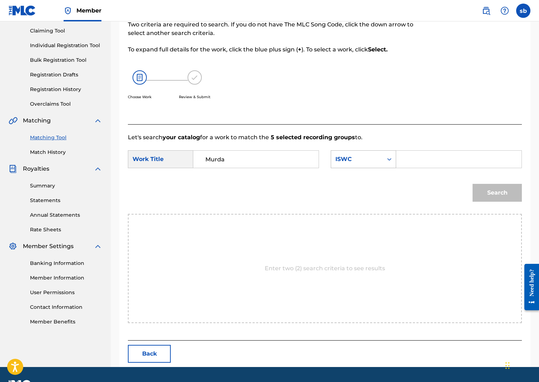
scroll to position [75, 0]
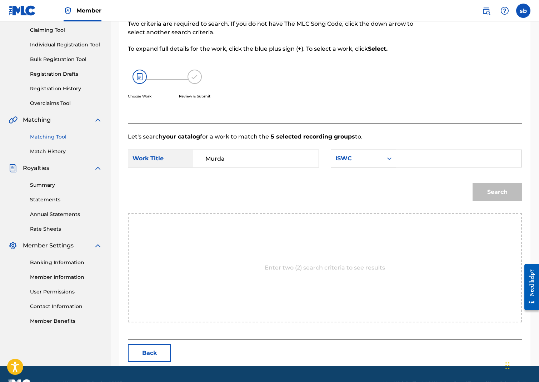
click at [391, 159] on icon "Search Form" at bounding box center [389, 158] width 7 height 7
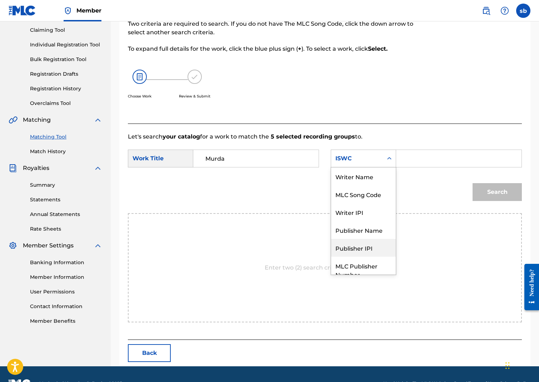
scroll to position [0, 0]
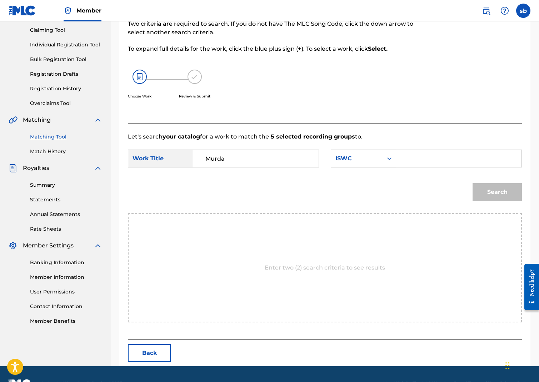
click at [150, 352] on button "Back" at bounding box center [149, 354] width 43 height 18
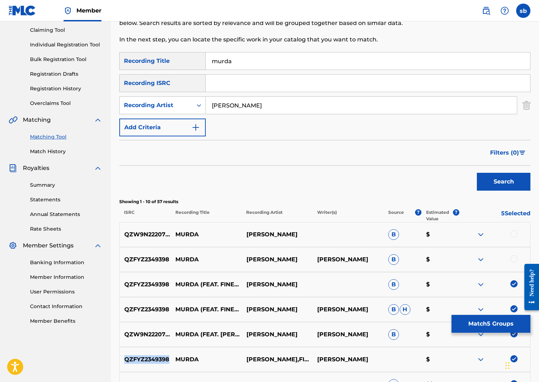
click at [150, 352] on div "QZFYZ2349398 MURDA [PERSON_NAME],FINESSEGANG POLO,GB TWO GOOD [PERSON_NAME] $" at bounding box center [324, 359] width 411 height 25
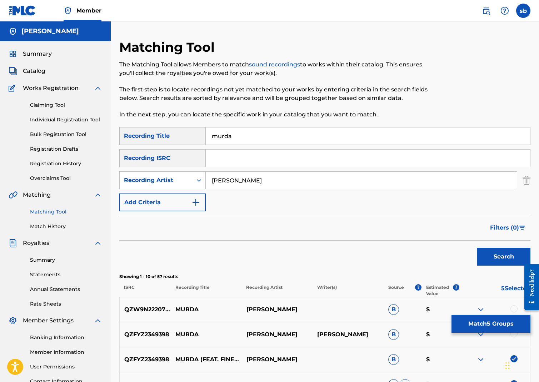
click at [501, 325] on button "Match 5 Groups" at bounding box center [491, 324] width 79 height 18
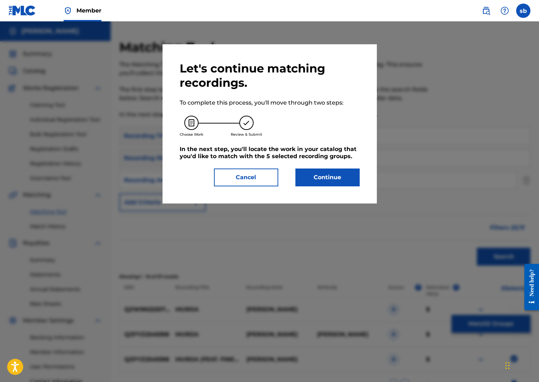
click at [330, 175] on button "Continue" at bounding box center [328, 178] width 64 height 18
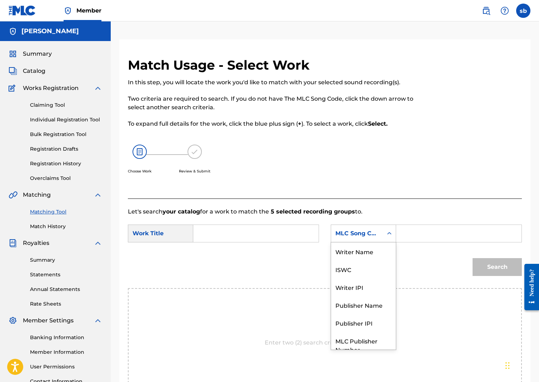
click at [390, 234] on icon "Search Form" at bounding box center [389, 233] width 4 height 3
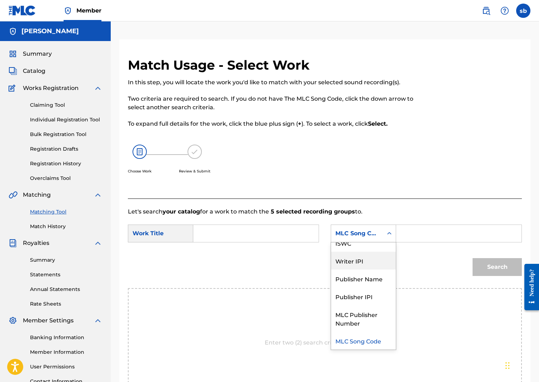
click at [355, 261] on div "Writer IPI" at bounding box center [363, 261] width 65 height 18
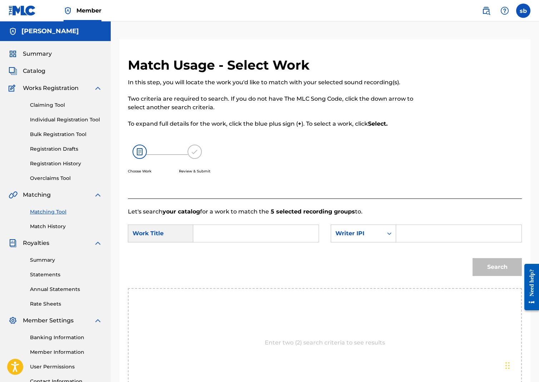
paste input "804634256"
type input "804634256"
click at [222, 233] on input "Search Form" at bounding box center [255, 233] width 113 height 17
type input "n"
type input "Murda"
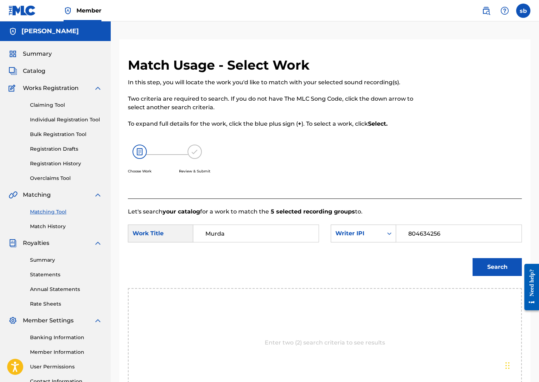
click at [498, 267] on button "Search" at bounding box center [497, 267] width 49 height 18
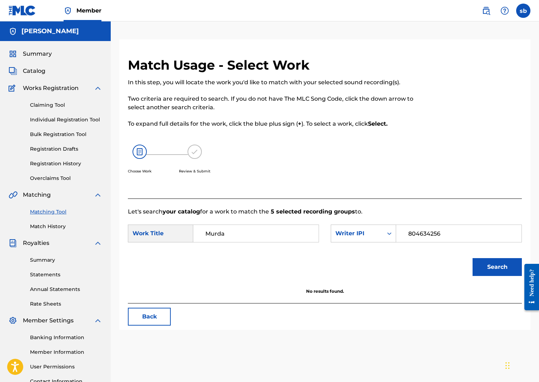
drag, startPoint x: 230, startPoint y: 232, endPoint x: 188, endPoint y: 232, distance: 42.5
click at [188, 232] on div "SearchWithCriteriaf39dfc72-5e33-417b-97e0-72aad4c2e0e3 Work Title Murda" at bounding box center [223, 234] width 191 height 18
click at [50, 211] on link "Matching Tool" at bounding box center [66, 212] width 72 height 8
click at [54, 213] on link "Matching Tool" at bounding box center [66, 212] width 72 height 8
click at [97, 195] on img at bounding box center [98, 195] width 9 height 9
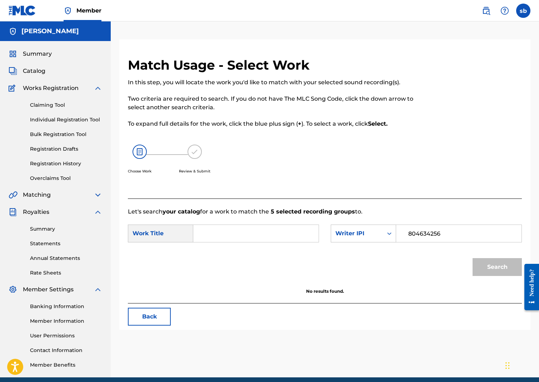
click at [41, 196] on span "Matching" at bounding box center [37, 195] width 28 height 9
click at [18, 196] on div "Matching" at bounding box center [56, 195] width 94 height 9
click at [11, 195] on img at bounding box center [13, 195] width 9 height 9
click at [49, 104] on link "Claiming Tool" at bounding box center [66, 106] width 72 height 8
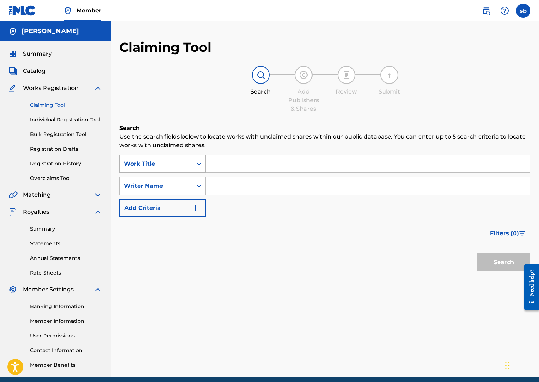
click at [196, 164] on icon "Search Form" at bounding box center [199, 163] width 7 height 7
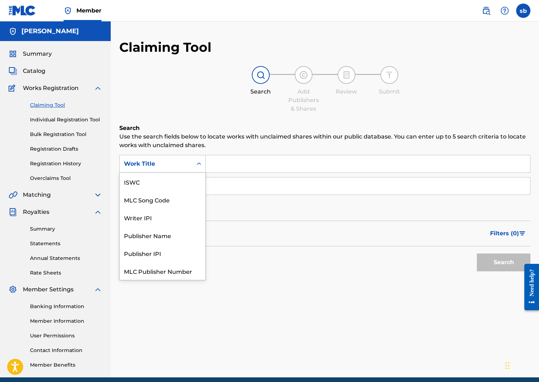
scroll to position [18, 0]
click at [153, 237] on div "Publisher IPI" at bounding box center [163, 236] width 86 height 18
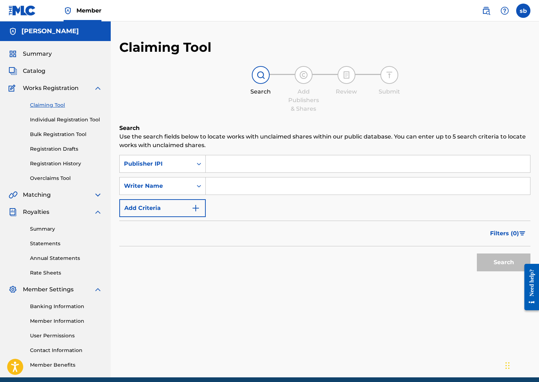
paste input "804634256"
click at [490, 261] on button "Search" at bounding box center [504, 263] width 54 height 18
click at [248, 168] on input "804634256" at bounding box center [368, 163] width 325 height 17
type input "8"
click at [202, 164] on icon "Search Form" at bounding box center [199, 163] width 7 height 7
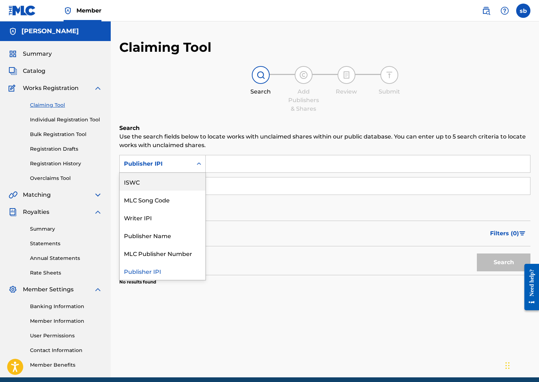
drag, startPoint x: 166, startPoint y: 187, endPoint x: 190, endPoint y: 173, distance: 27.5
click at [166, 187] on div "ISWC" at bounding box center [163, 182] width 86 height 18
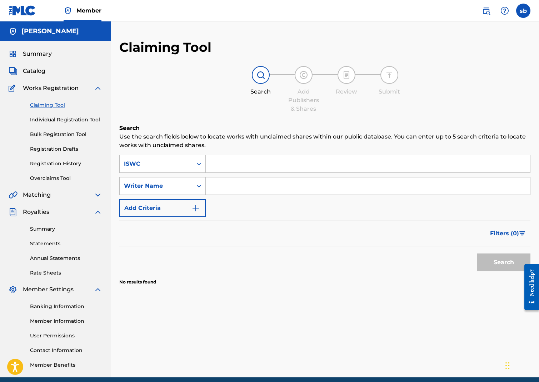
paste input "T3102863463"
type input "T3102863463"
click at [496, 260] on button "Search" at bounding box center [504, 263] width 54 height 18
drag, startPoint x: 251, startPoint y: 162, endPoint x: 171, endPoint y: 162, distance: 80.1
click at [171, 162] on div "SearchWithCriteria48585885-27af-46a1-9ea4-5a1c0bb467bb ISWC T3102863463" at bounding box center [324, 164] width 411 height 18
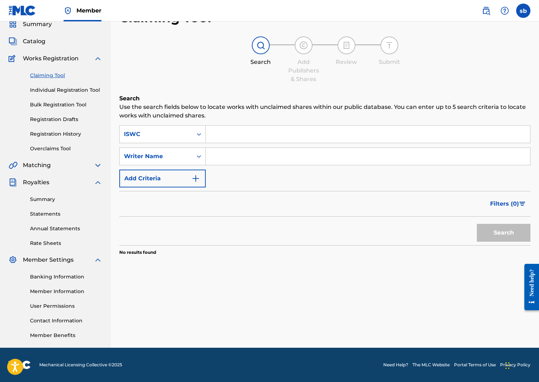
scroll to position [30, 0]
click at [37, 198] on link "Summary" at bounding box center [66, 200] width 72 height 8
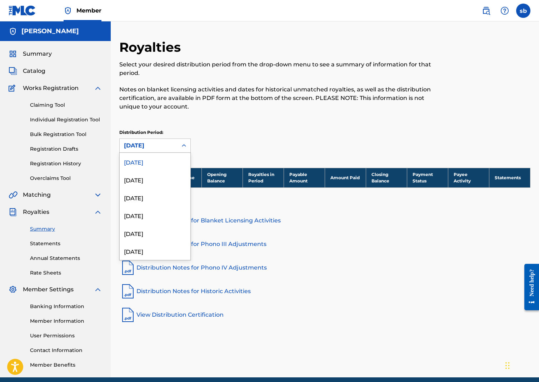
click at [184, 147] on icon at bounding box center [183, 145] width 7 height 7
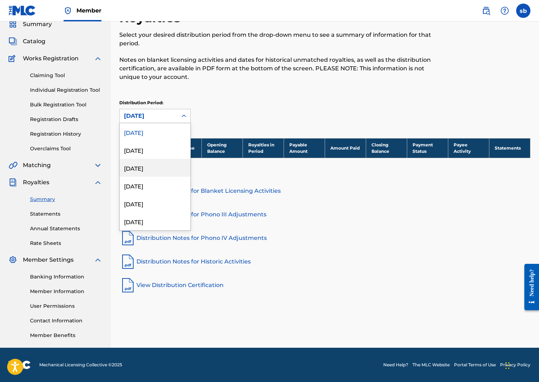
scroll to position [30, 0]
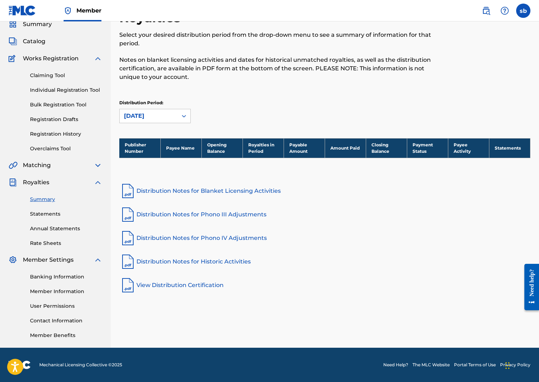
click at [52, 228] on link "Annual Statements" at bounding box center [66, 229] width 72 height 8
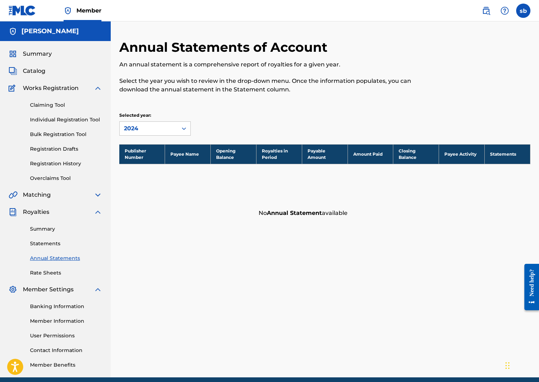
click at [56, 122] on link "Individual Registration Tool" at bounding box center [66, 120] width 72 height 8
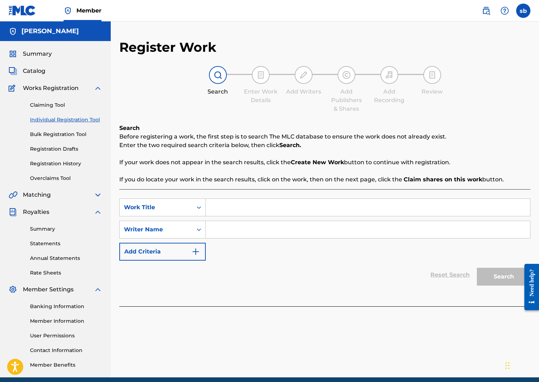
click at [54, 137] on link "Bulk Registration Tool" at bounding box center [66, 135] width 72 height 8
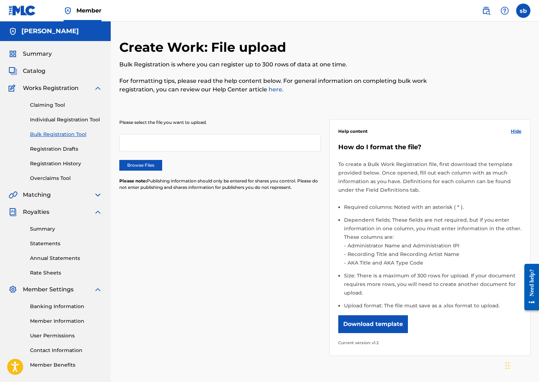
click at [54, 152] on link "Registration Drafts" at bounding box center [66, 149] width 72 height 8
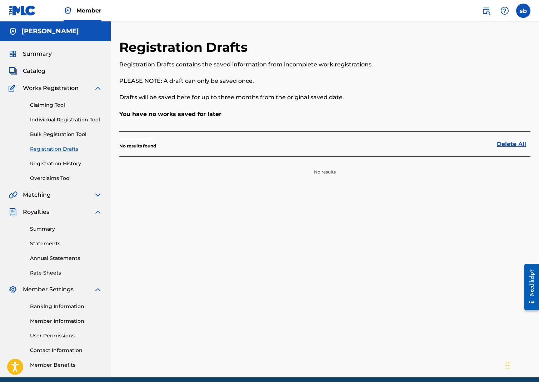
click at [53, 163] on link "Registration History" at bounding box center [66, 164] width 72 height 8
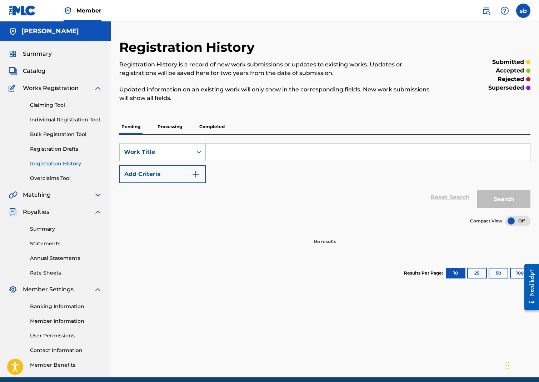
click at [51, 178] on link "Overclaims Tool" at bounding box center [66, 179] width 72 height 8
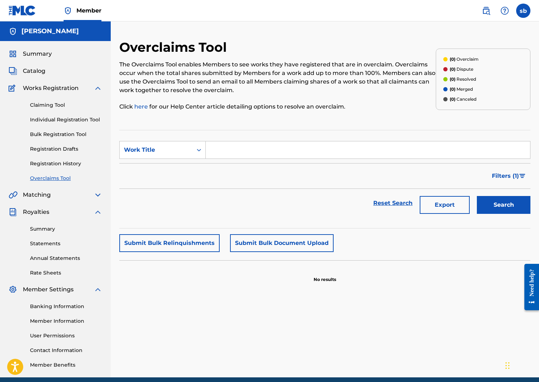
click at [39, 72] on span "Catalog" at bounding box center [34, 71] width 23 height 9
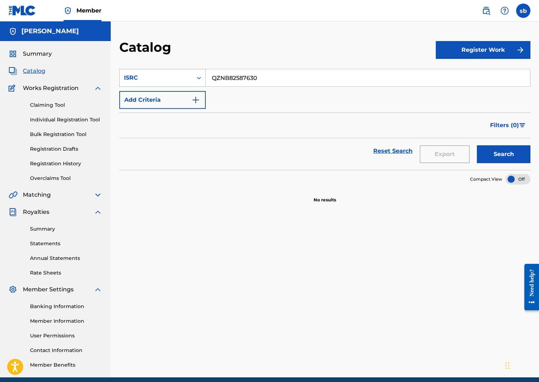
click at [199, 78] on icon "Search Form" at bounding box center [199, 77] width 7 height 7
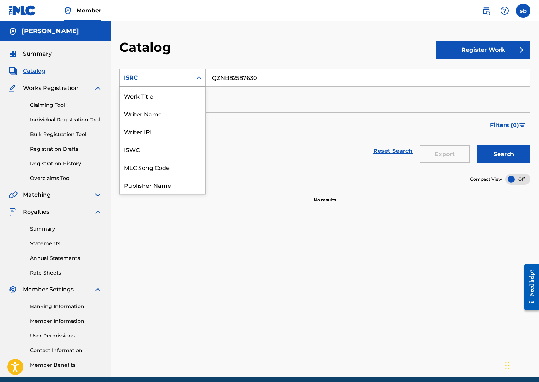
scroll to position [107, 0]
click at [160, 100] on div "Publisher IPI" at bounding box center [163, 96] width 86 height 18
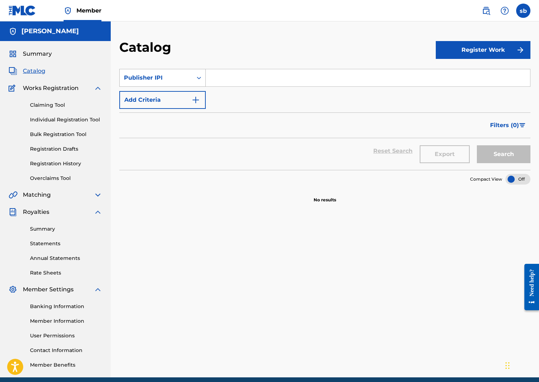
click at [197, 79] on icon "Search Form" at bounding box center [199, 77] width 7 height 7
paste input "804634256"
type input "804634256"
click at [491, 155] on button "Search" at bounding box center [504, 154] width 54 height 18
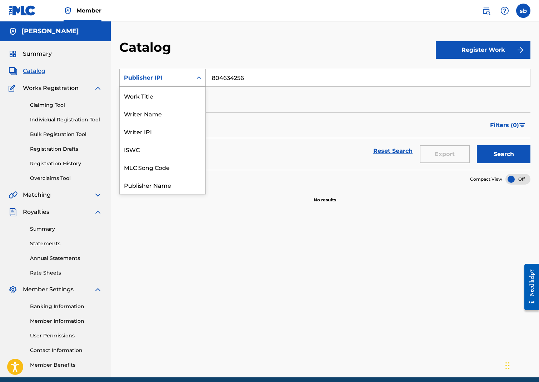
click at [199, 80] on icon "Search Form" at bounding box center [199, 77] width 7 height 7
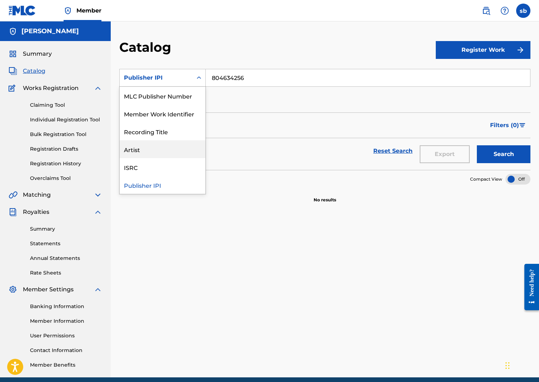
drag, startPoint x: 140, startPoint y: 146, endPoint x: 145, endPoint y: 144, distance: 5.3
click at [140, 146] on div "Artist" at bounding box center [163, 149] width 86 height 18
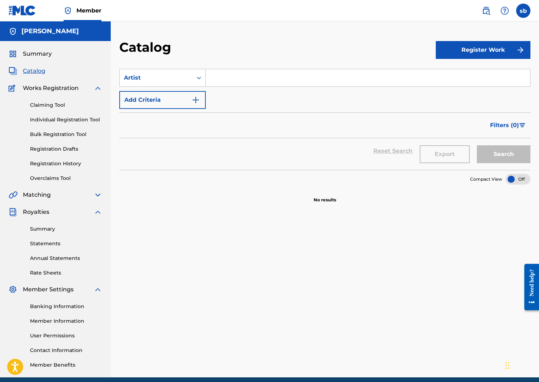
click at [232, 80] on input "Search Form" at bounding box center [368, 77] width 325 height 17
type input "GB two Good"
click at [504, 154] on button "Search" at bounding box center [504, 154] width 54 height 18
